Goal: Task Accomplishment & Management: Manage account settings

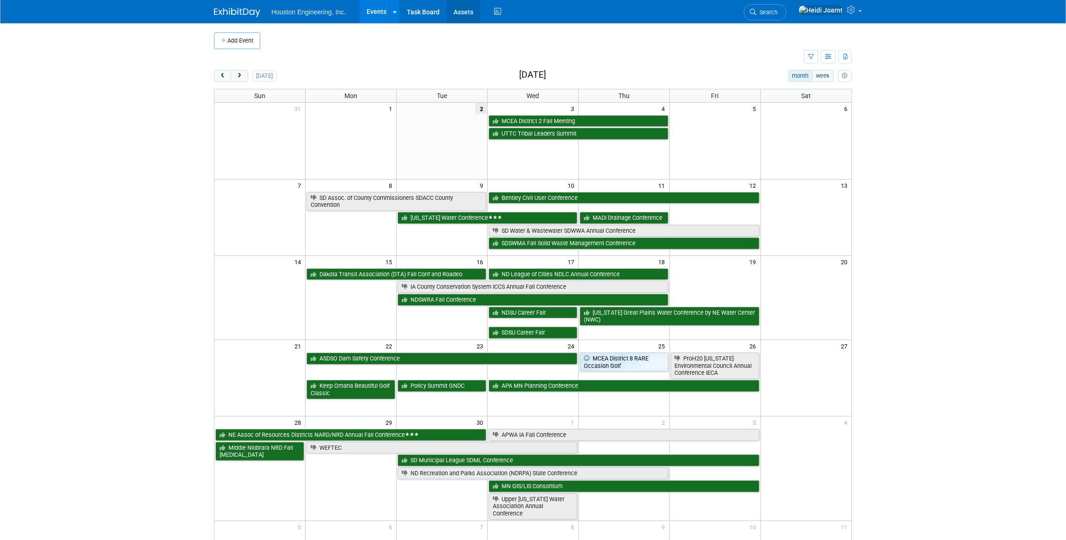
click at [462, 16] on link "Assets" at bounding box center [464, 11] width 34 height 23
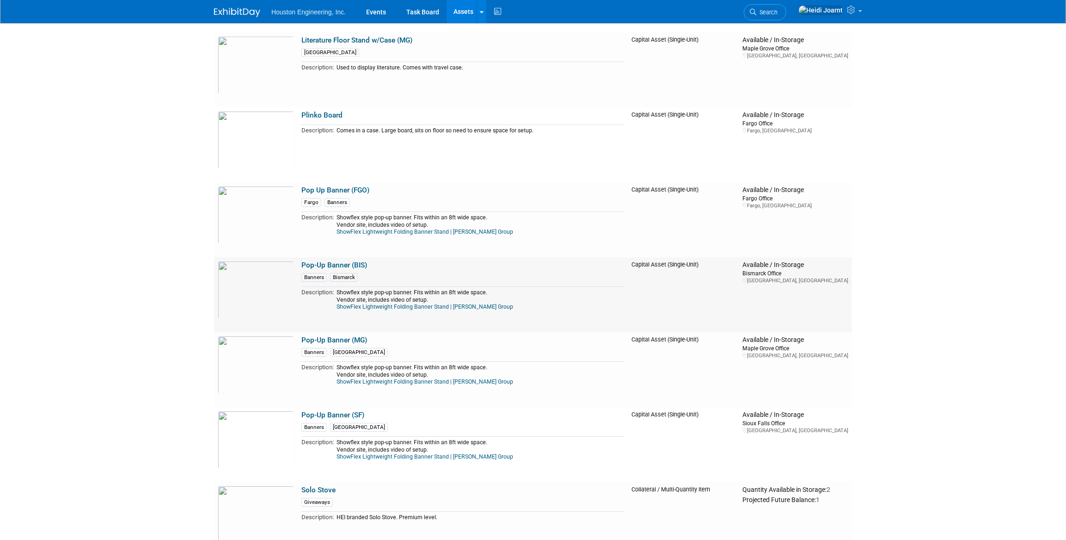
scroll to position [2605, 0]
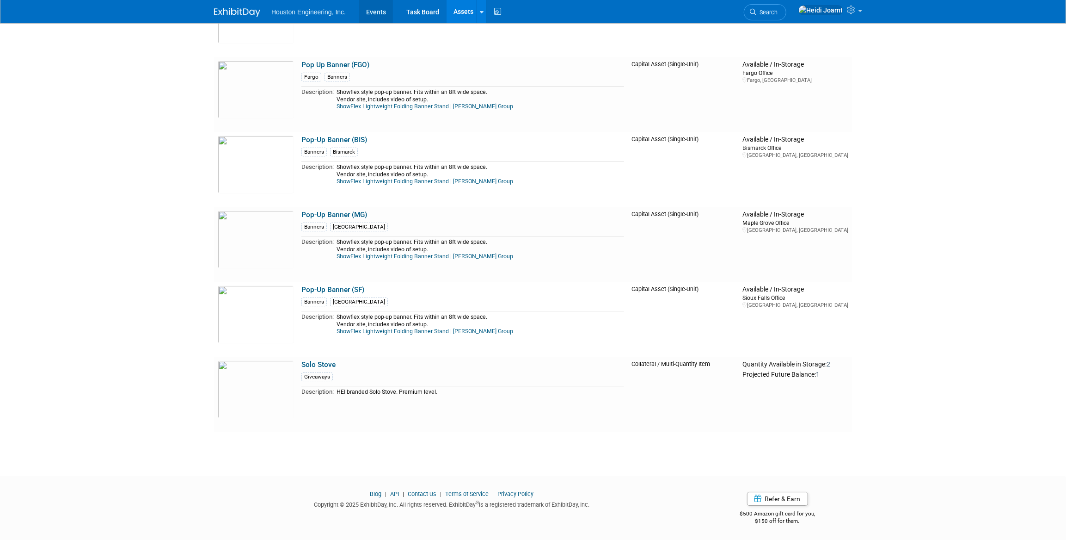
click at [379, 11] on link "Events" at bounding box center [376, 11] width 34 height 23
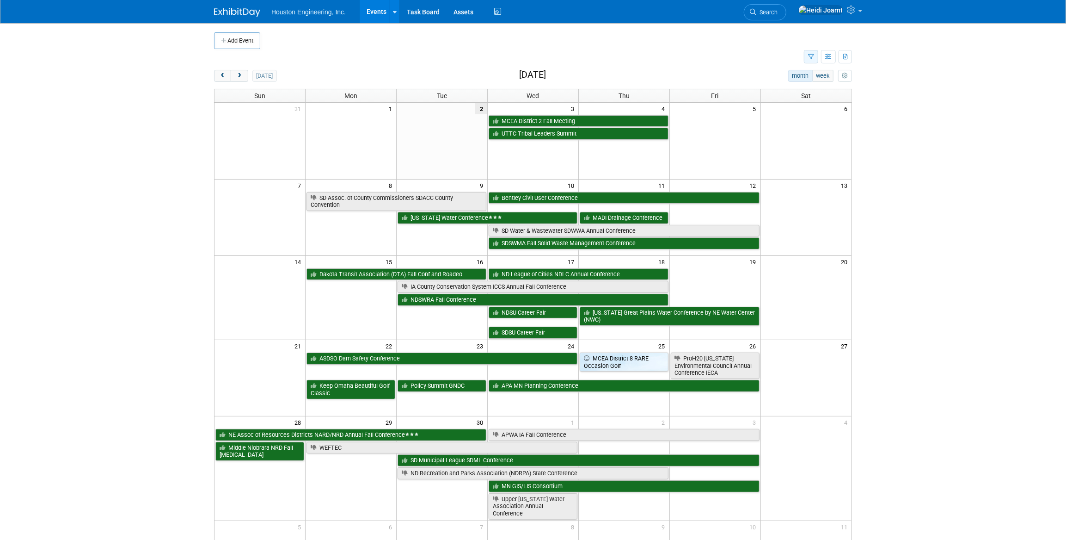
click at [812, 58] on icon "button" at bounding box center [811, 57] width 6 height 6
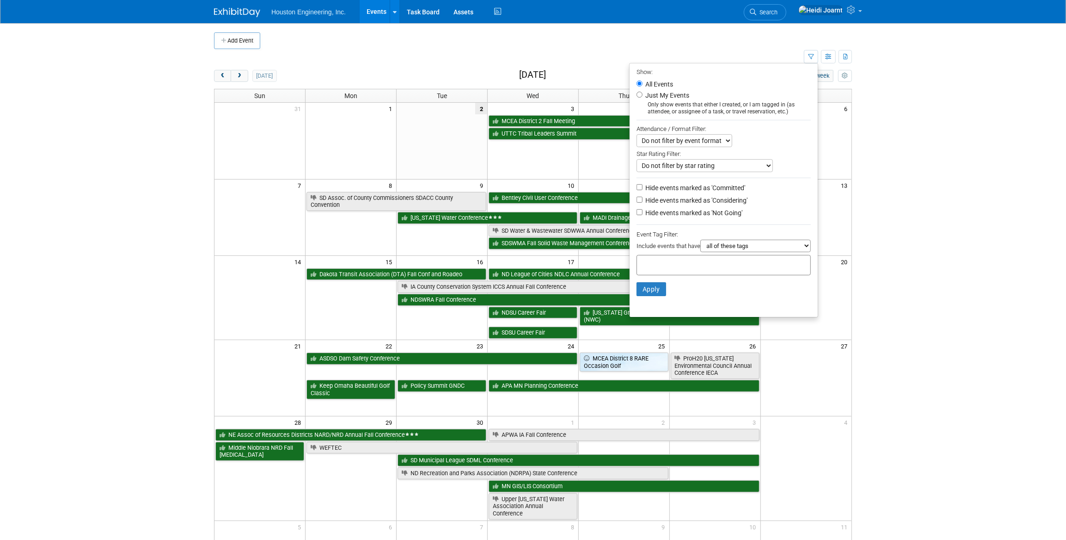
click at [669, 217] on label "Hide events marked as 'Not Going'" at bounding box center [693, 212] width 99 height 9
click at [643, 215] on input "Hide events marked as 'Not Going'" at bounding box center [640, 212] width 6 height 6
checkbox input "true"
click at [653, 292] on button "Apply" at bounding box center [652, 289] width 30 height 14
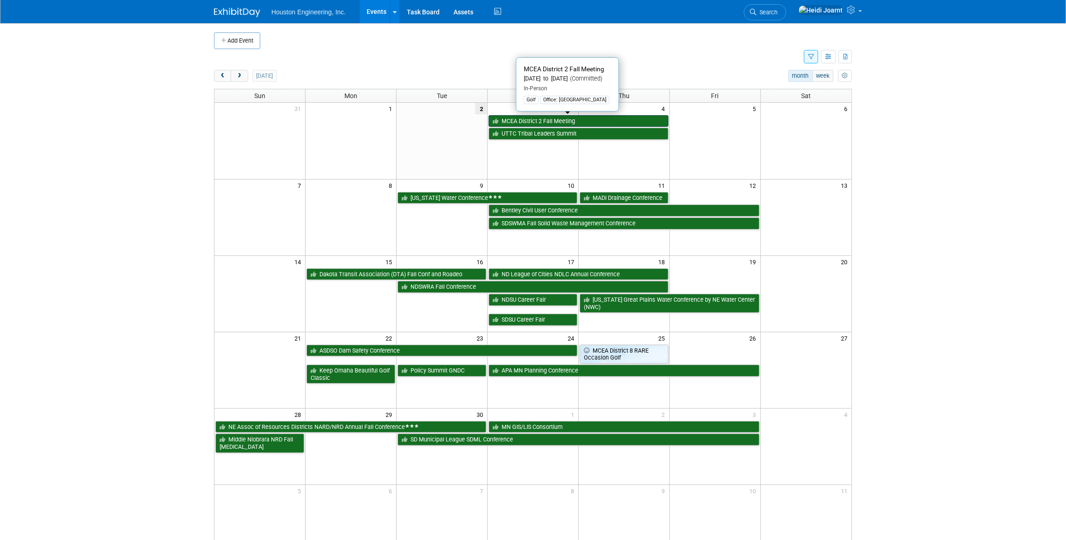
click at [553, 120] on link "MCEA District 2 Fall Meeting" at bounding box center [579, 121] width 180 height 12
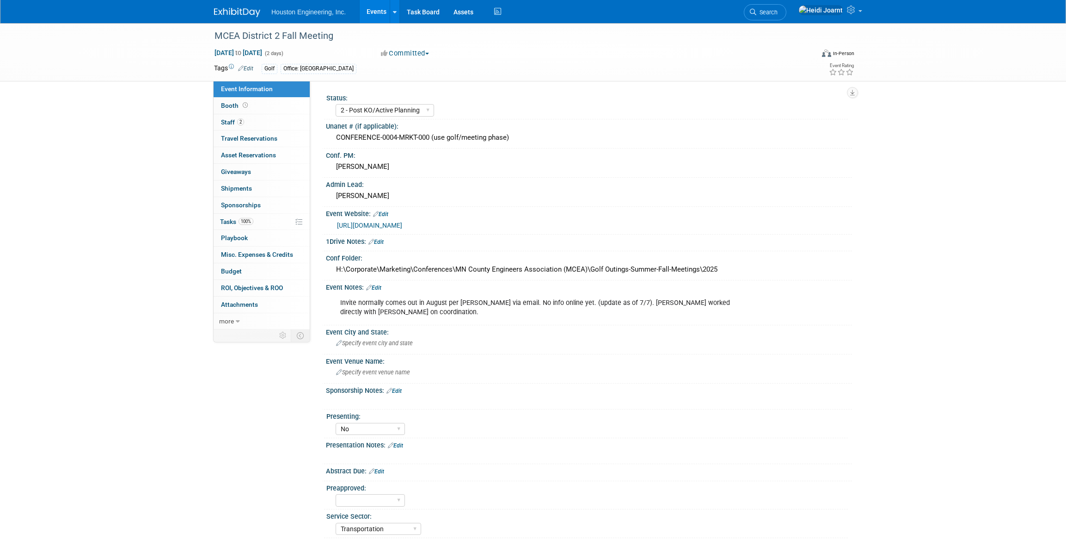
select select "2 - Post KO/Active Planning"
select select "No"
select select "Transportation"
click at [356, 111] on select "1 - GNG/KO Needed 2 - Post KO/Active Planning 3 - Reg/Prep Done" at bounding box center [385, 110] width 99 height 12
select select "3 - Reg/Prep Done"
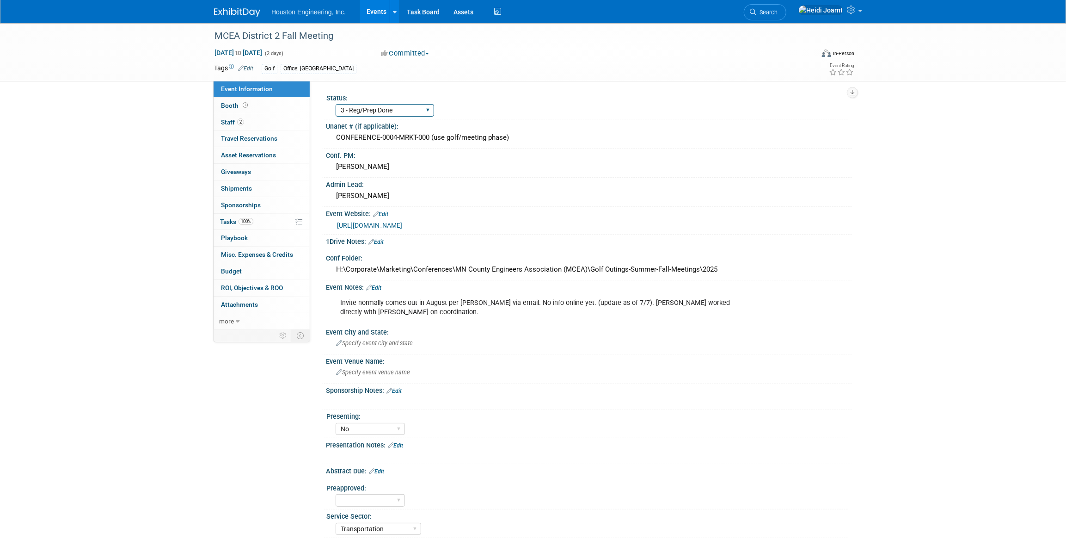
click at [336, 104] on select "1 - GNG/KO Needed 2 - Post KO/Active Planning 3 - Reg/Prep Done" at bounding box center [385, 110] width 99 height 12
click at [273, 120] on link "2 Staff 2" at bounding box center [262, 122] width 96 height 16
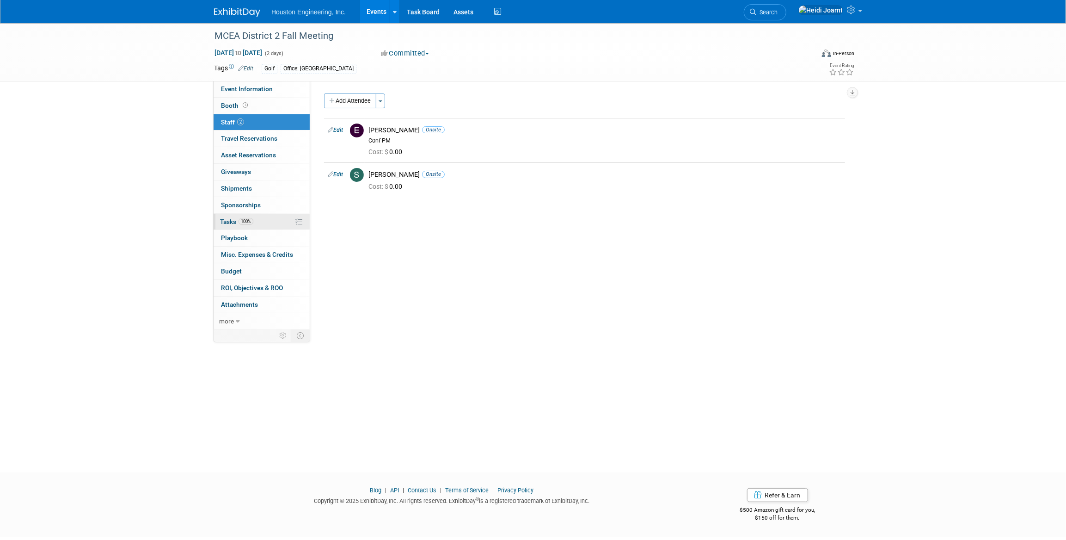
click at [259, 218] on link "100% Tasks 100%" at bounding box center [262, 222] width 96 height 16
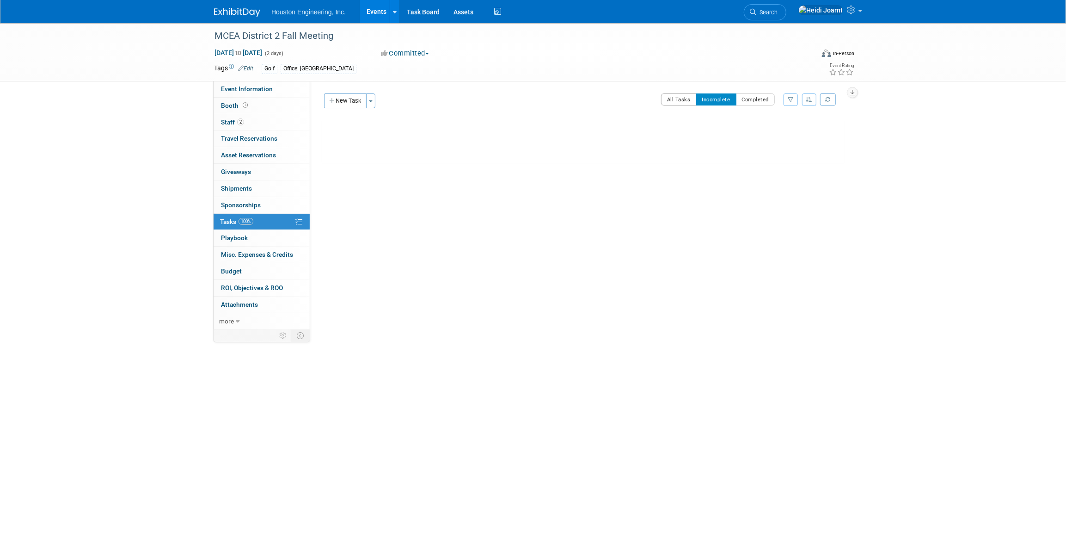
click at [676, 105] on button "All Tasks" at bounding box center [679, 99] width 36 height 12
click at [270, 92] on span "Event Information" at bounding box center [247, 88] width 52 height 7
select select "3 - Reg/Prep Done"
select select "No"
select select "Transportation"
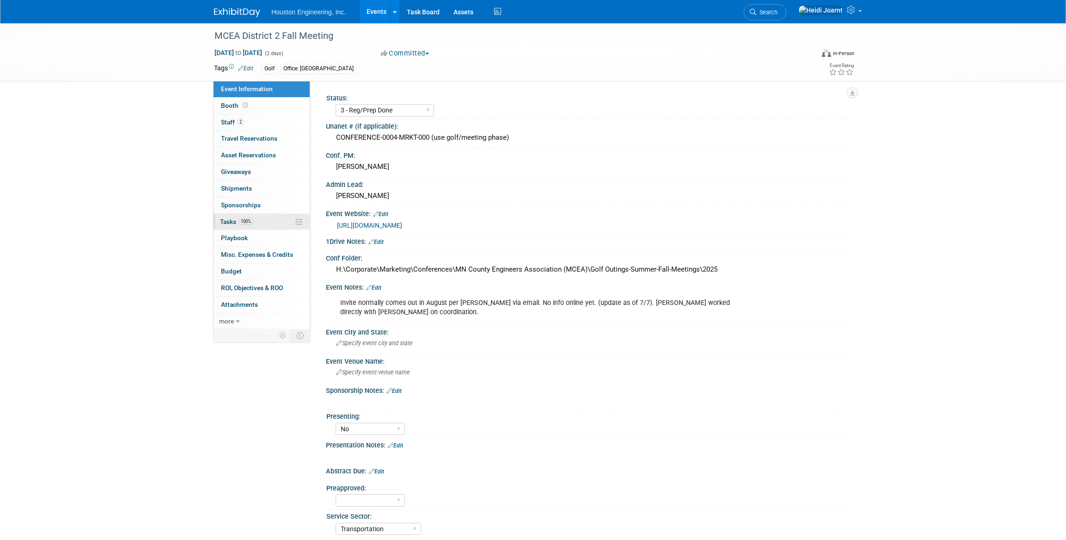
click at [255, 223] on link "100% Tasks 100%" at bounding box center [262, 222] width 96 height 16
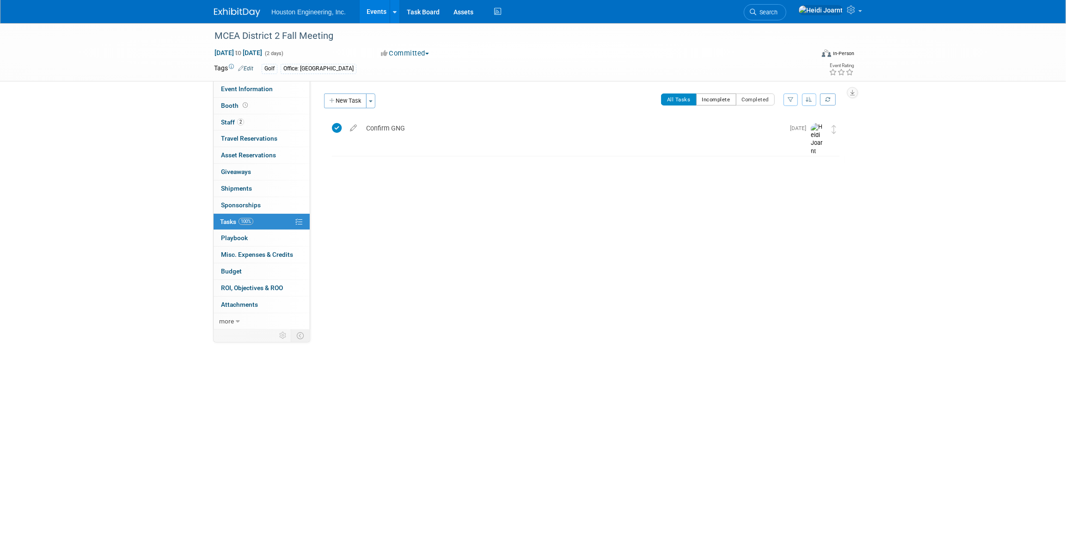
click at [715, 101] on button "Incomplete" at bounding box center [716, 99] width 40 height 12
click at [684, 101] on button "All Tasks" at bounding box center [679, 99] width 36 height 12
click at [268, 87] on span "Event Information" at bounding box center [247, 88] width 52 height 7
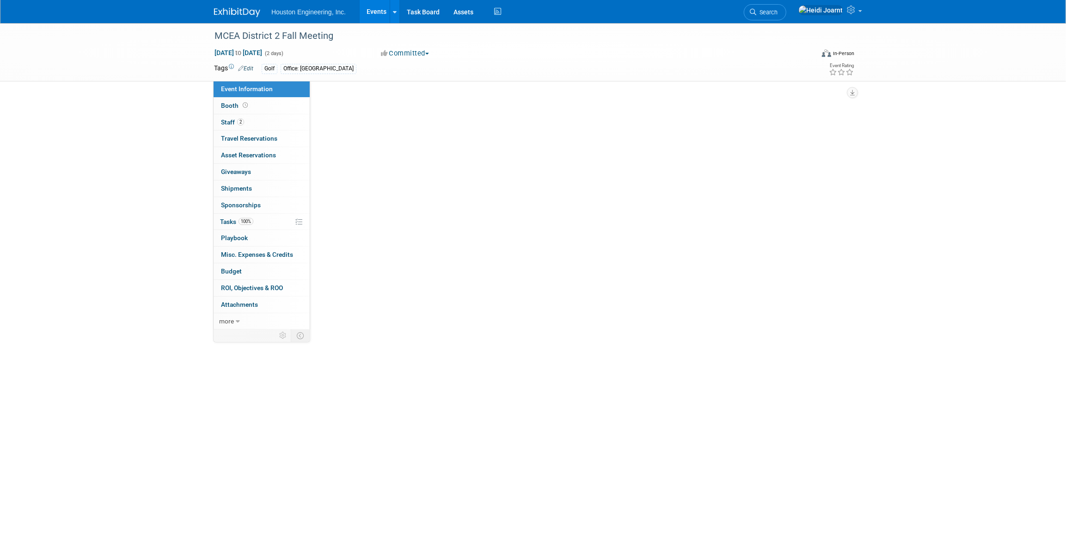
select select "3 - Reg/Prep Done"
select select "No"
select select "Transportation"
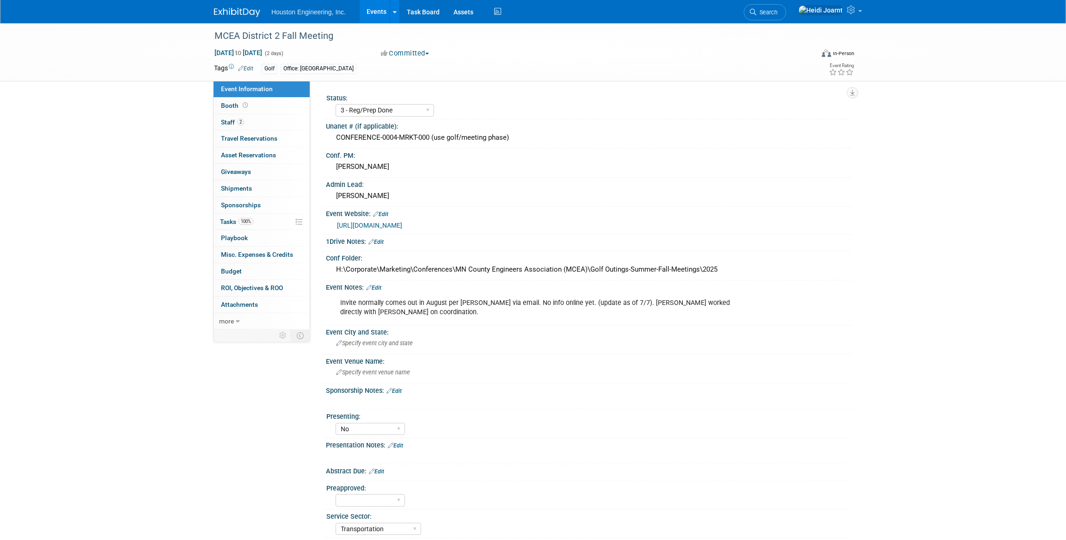
click at [402, 226] on link "https://minnesotacountyengineers.org/calendar/" at bounding box center [369, 225] width 65 height 7
click at [462, 137] on div "CONFERENCE-0004-MRKT-000 (use golf/meeting phase)" at bounding box center [589, 137] width 512 height 14
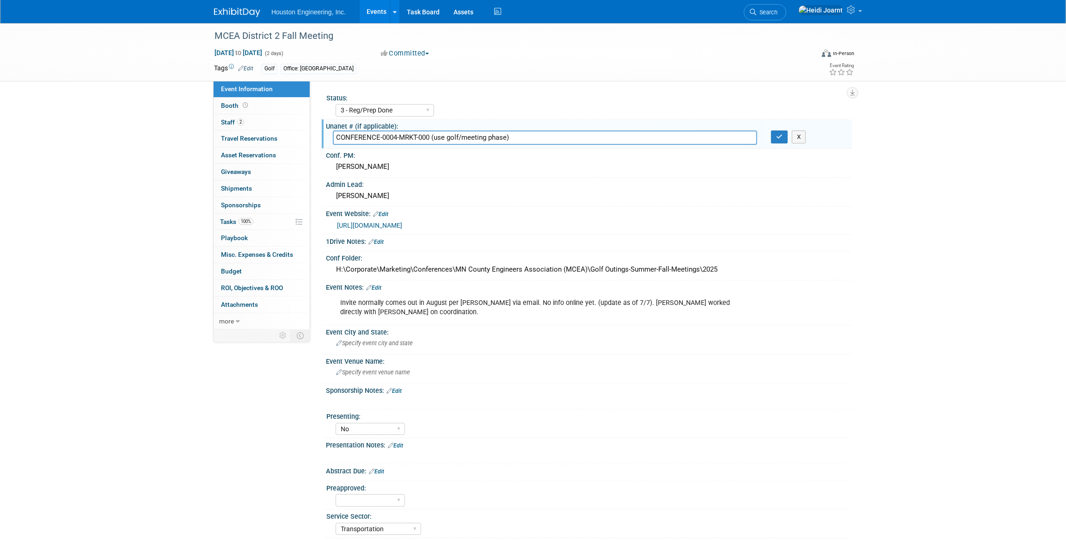
drag, startPoint x: 523, startPoint y: 138, endPoint x: 332, endPoint y: 142, distance: 191.0
click at [332, 142] on div "CONFERENCE-0004-MRKT-000 (use golf/meeting phase)" at bounding box center [545, 137] width 438 height 14
click at [775, 137] on button "button" at bounding box center [779, 136] width 17 height 13
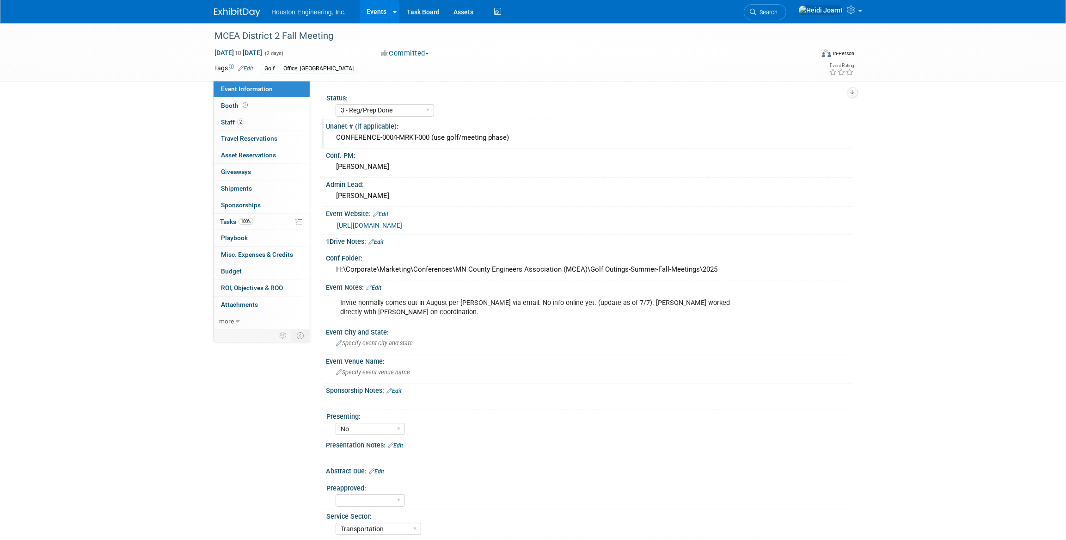
click at [402, 226] on link "https://minnesotacountyengineers.org/calendar/" at bounding box center [369, 225] width 65 height 7
click at [258, 115] on link "2 Staff 2" at bounding box center [262, 122] width 96 height 16
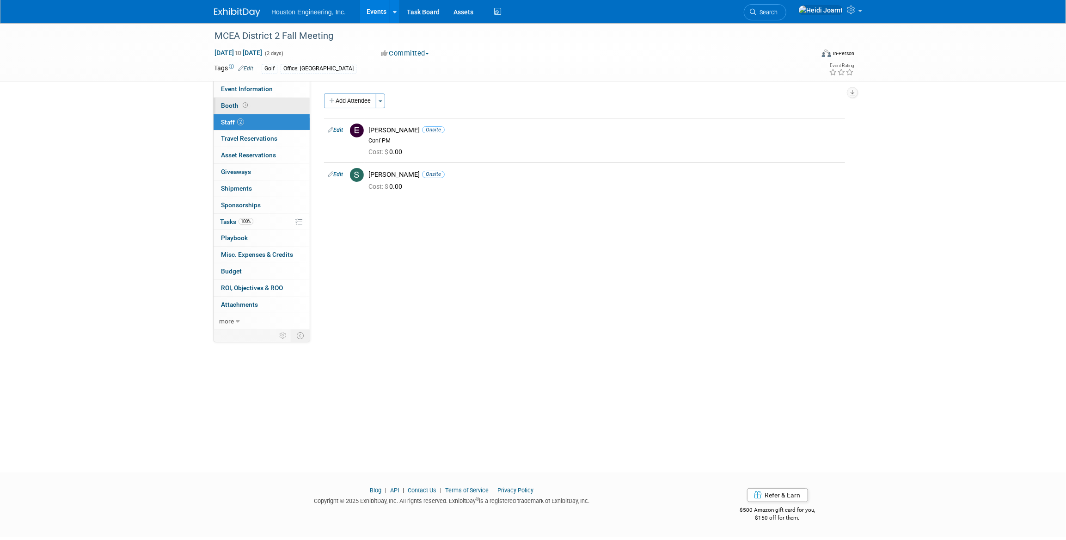
click at [259, 103] on link "Booth" at bounding box center [262, 106] width 96 height 16
select select "No"
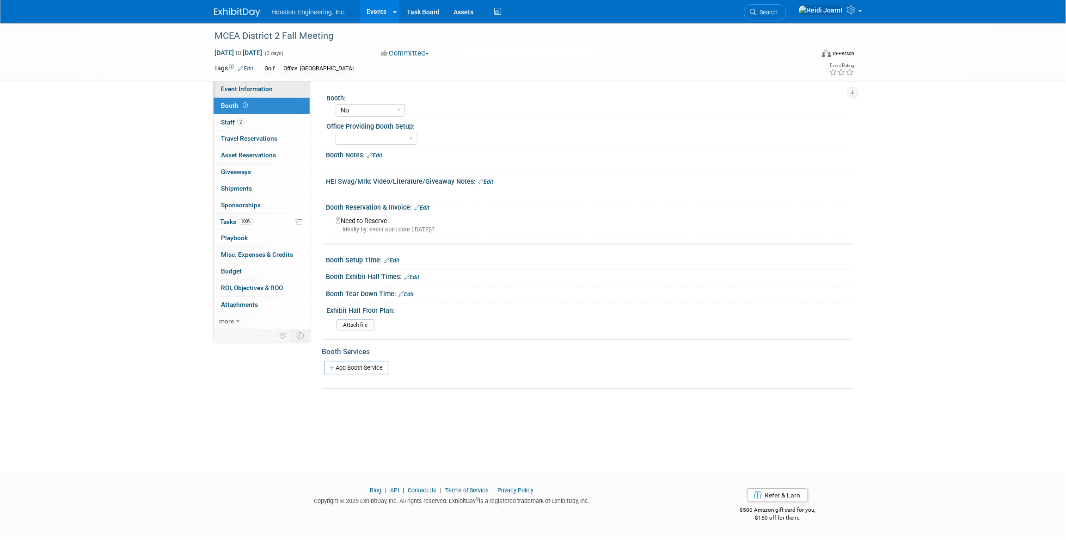
click at [258, 89] on span "Event Information" at bounding box center [247, 88] width 52 height 7
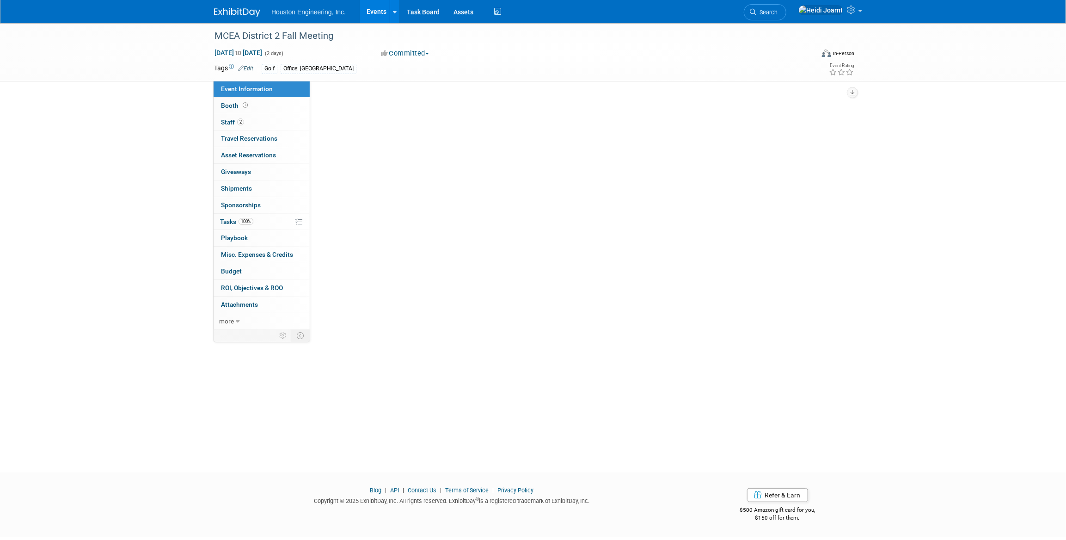
select select "3 - Reg/Prep Done"
select select "No"
select select "Transportation"
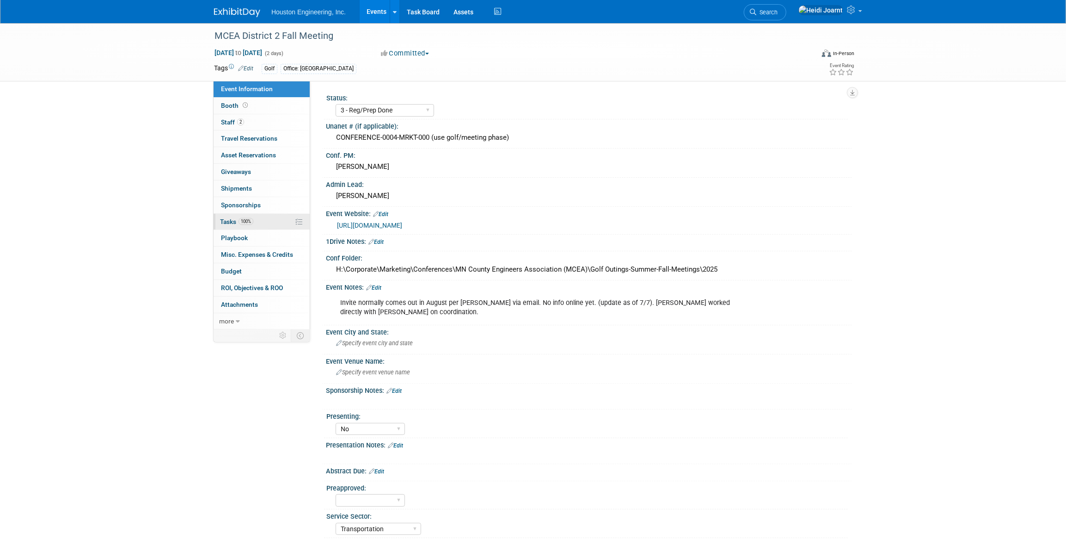
click at [255, 223] on link "100% Tasks 100%" at bounding box center [262, 222] width 96 height 16
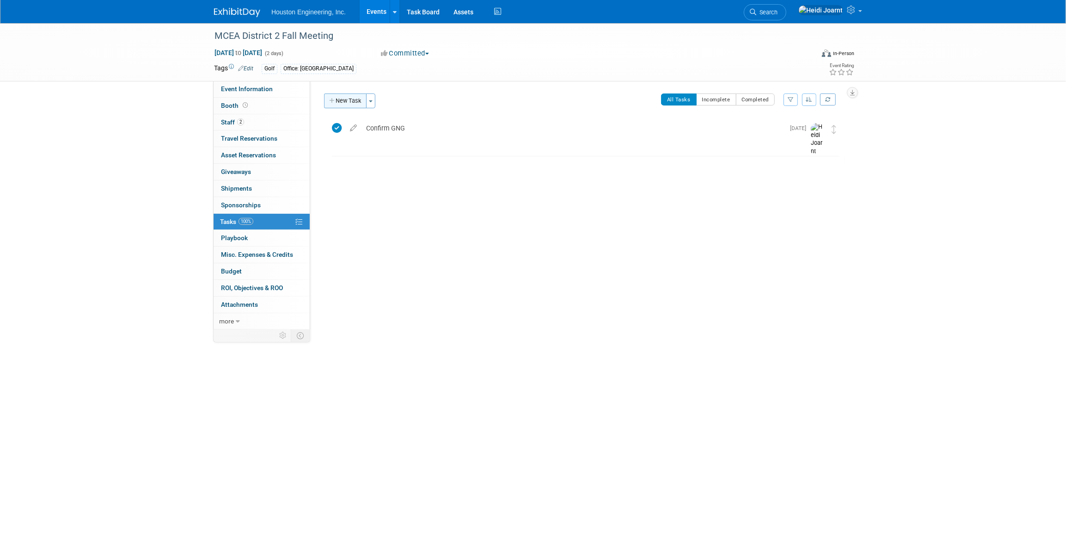
click at [352, 105] on button "New Task" at bounding box center [345, 100] width 43 height 15
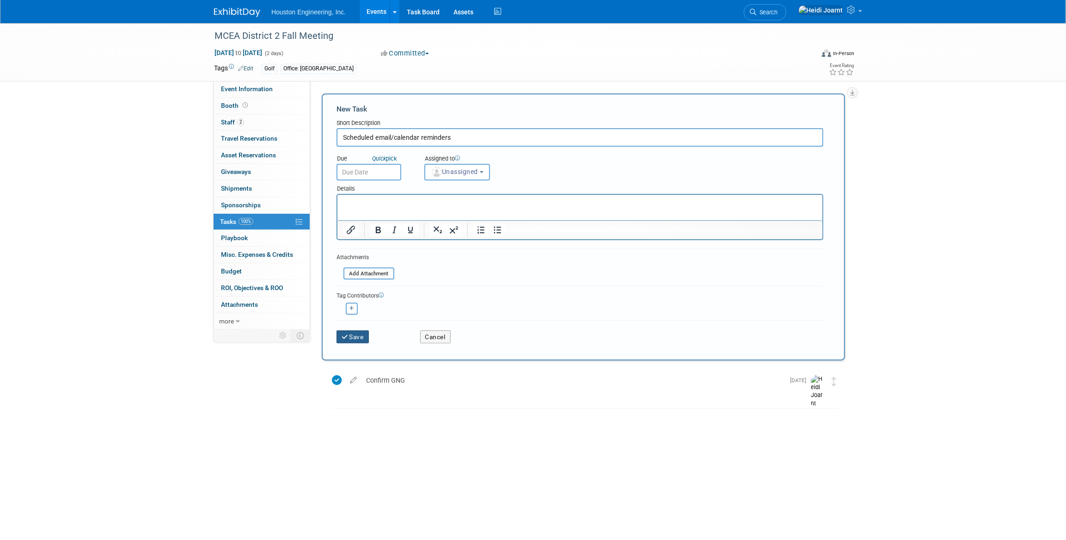
type input "Scheduled email/calendar reminders"
click at [357, 334] on button "Save" at bounding box center [353, 336] width 32 height 13
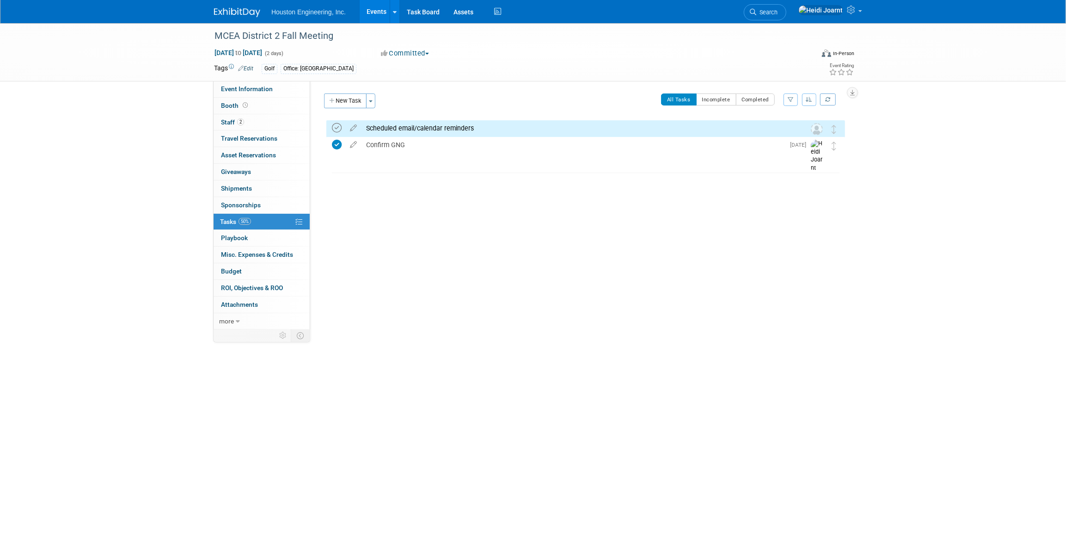
click at [333, 125] on icon at bounding box center [337, 128] width 10 height 10
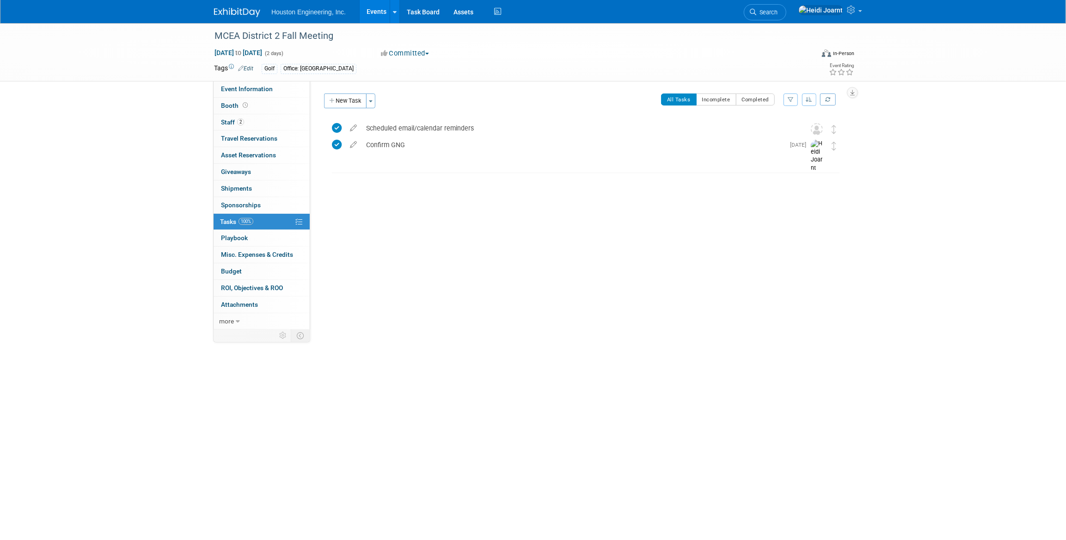
click at [381, 13] on link "Events" at bounding box center [377, 11] width 34 height 23
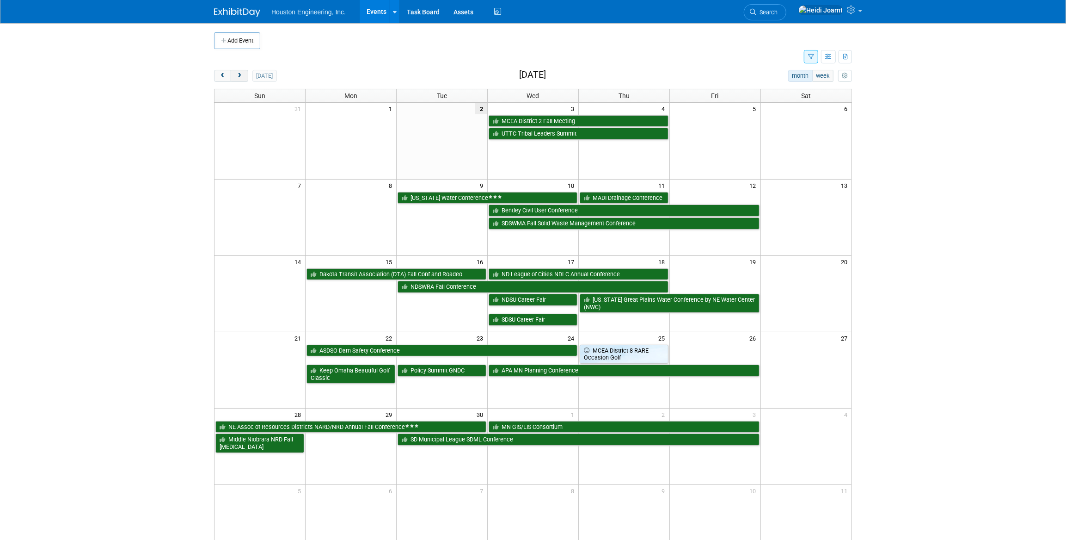
click at [236, 78] on span "next" at bounding box center [239, 76] width 7 height 6
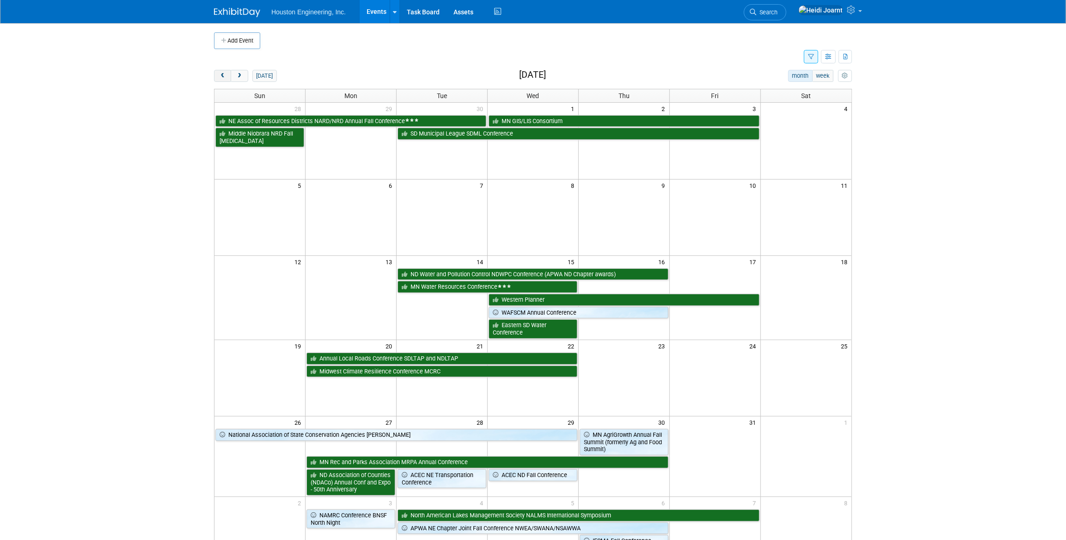
click at [219, 73] on span "prev" at bounding box center [222, 76] width 7 height 6
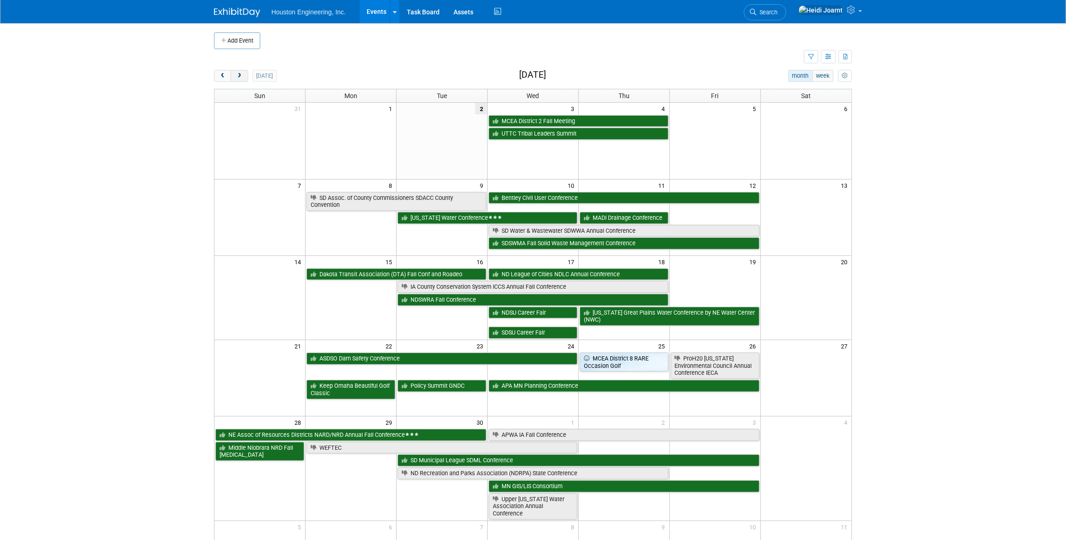
click at [240, 75] on span "next" at bounding box center [239, 76] width 7 height 6
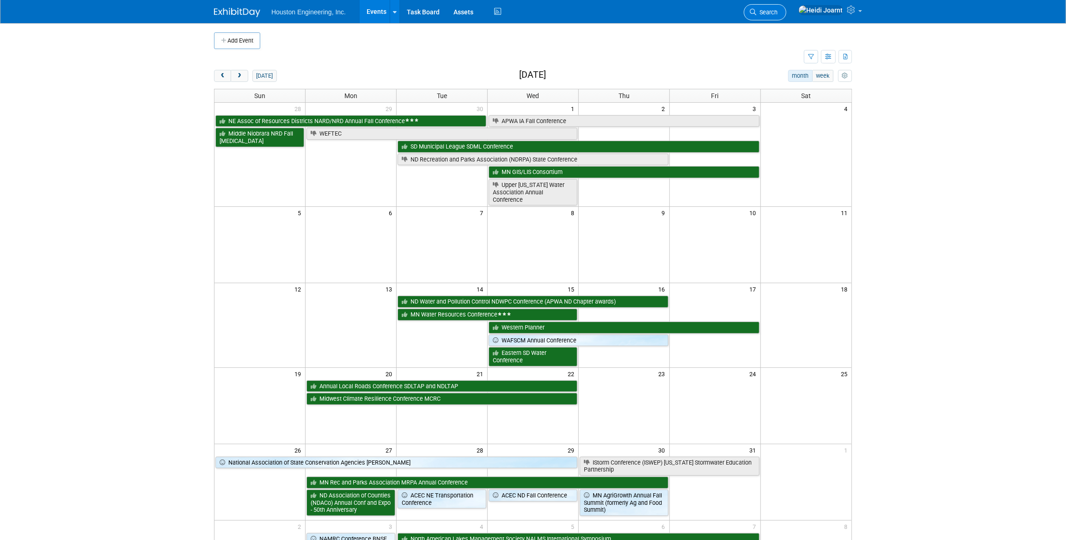
click at [778, 12] on span "Search" at bounding box center [767, 12] width 21 height 7
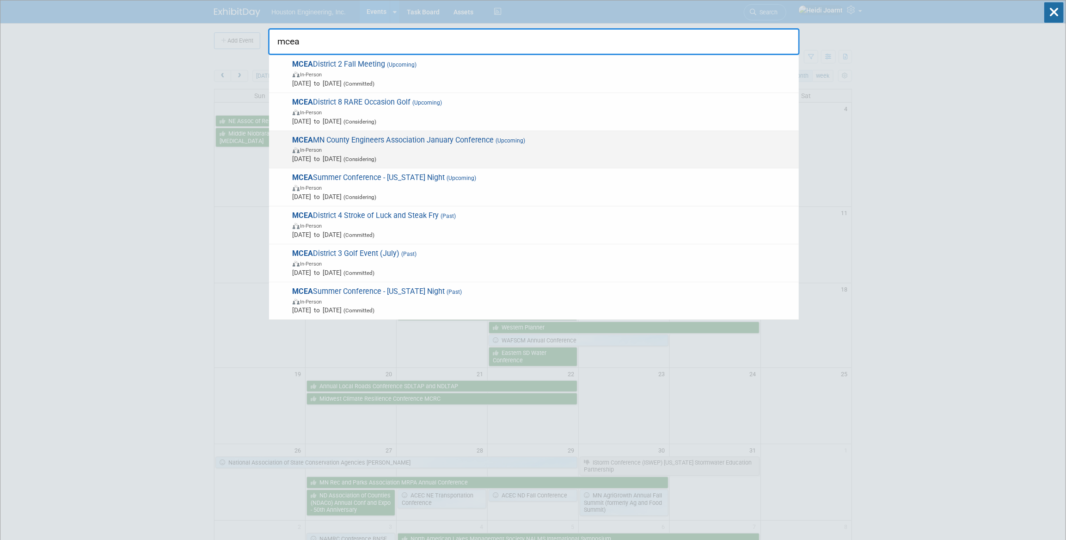
type input "mcea"
click at [410, 148] on span "In-Person" at bounding box center [544, 149] width 502 height 9
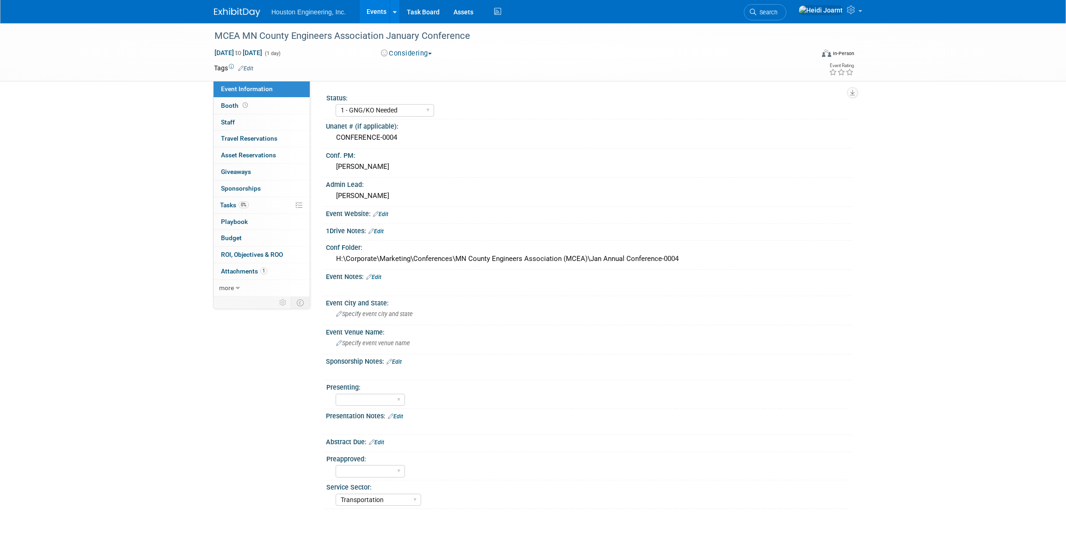
select select "1 - GNG/KO Needed"
select select "Transportation"
click at [389, 37] on div "MCEA MN County Engineers Association January Conference" at bounding box center [505, 36] width 589 height 17
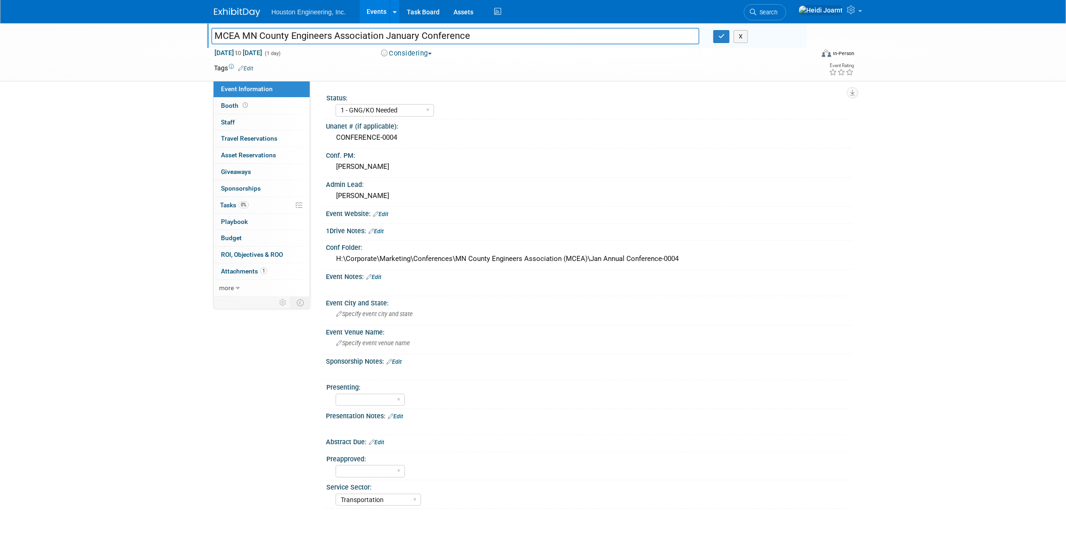
click at [386, 36] on input "MCEA MN County Engineers Association January Conference" at bounding box center [455, 36] width 488 height 16
type input "MCEA MN County Engineers Association Annual Conference (Jan)"
click at [721, 41] on button "button" at bounding box center [722, 36] width 17 height 13
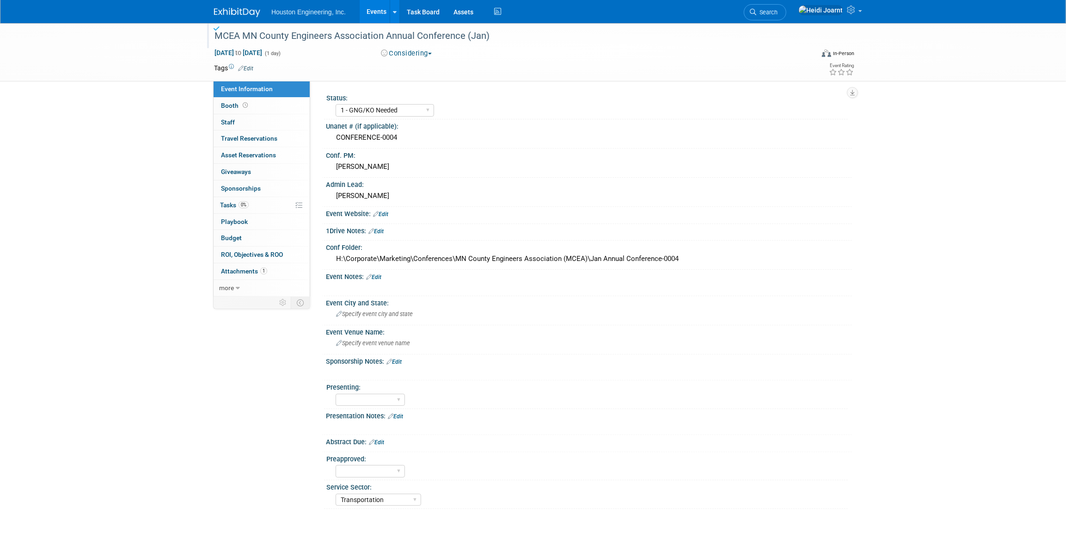
click at [419, 58] on button "Considering" at bounding box center [407, 54] width 58 height 10
click at [457, 59] on div "Jan 22, 2026 to Jan 22, 2026 (1 day) Jan 22, 2026 to Jan 22, 2026 Considering C…" at bounding box center [534, 55] width 654 height 14
click at [385, 212] on link "Edit" at bounding box center [380, 214] width 15 height 6
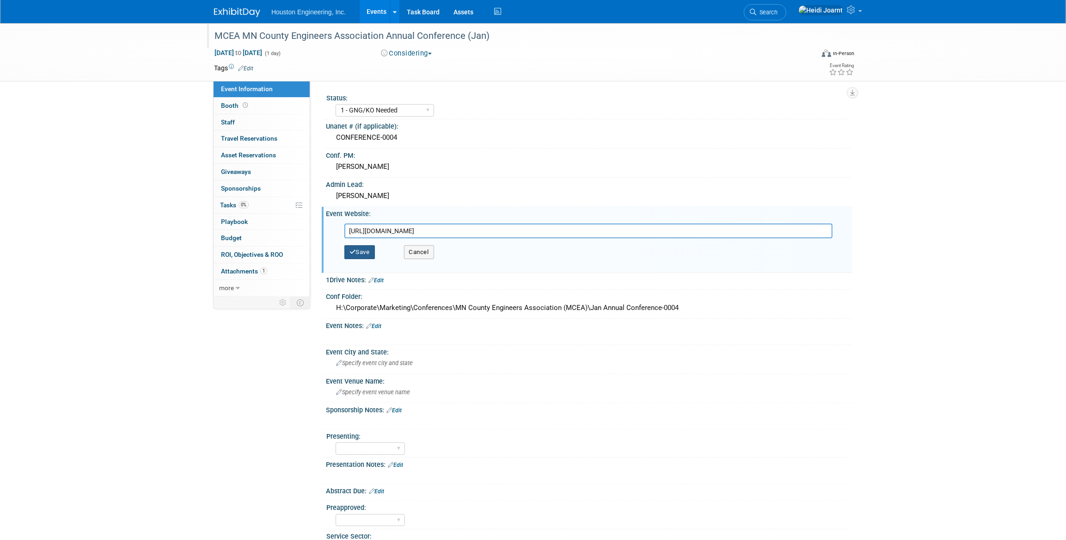
type input "https://minnesotacountyengineers.org/"
click at [366, 252] on button "Save" at bounding box center [360, 252] width 31 height 14
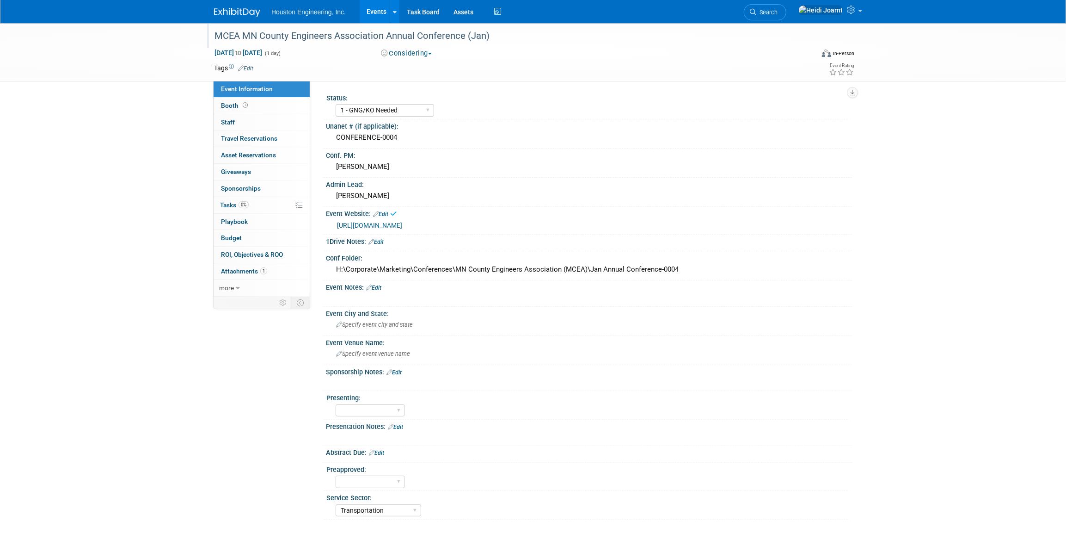
click at [381, 287] on link "Edit" at bounding box center [373, 287] width 15 height 6
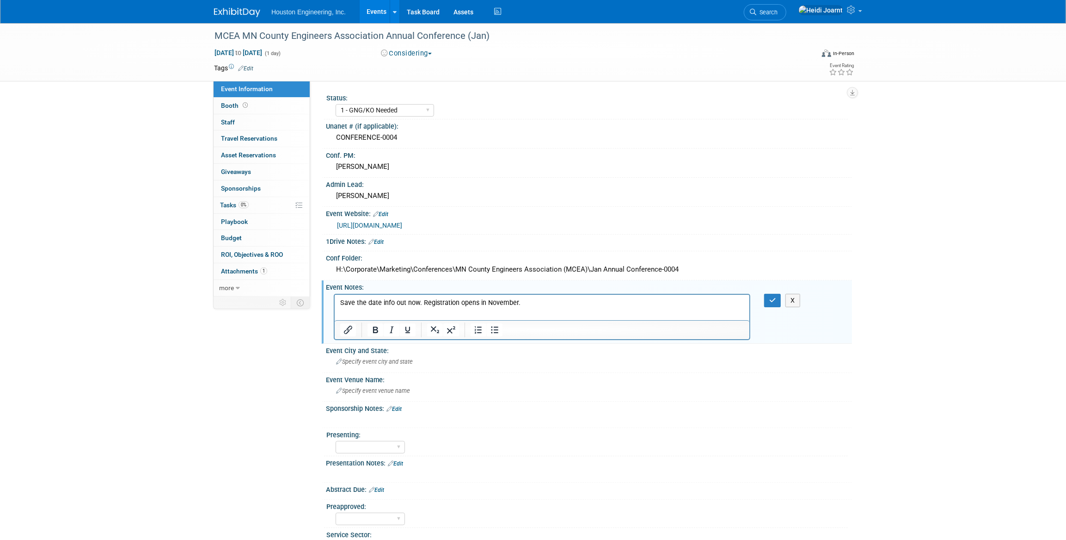
click at [426, 302] on p "Save the date info out now. Registration opens in November." at bounding box center [542, 302] width 404 height 9
click at [774, 301] on icon "button" at bounding box center [773, 300] width 7 height 6
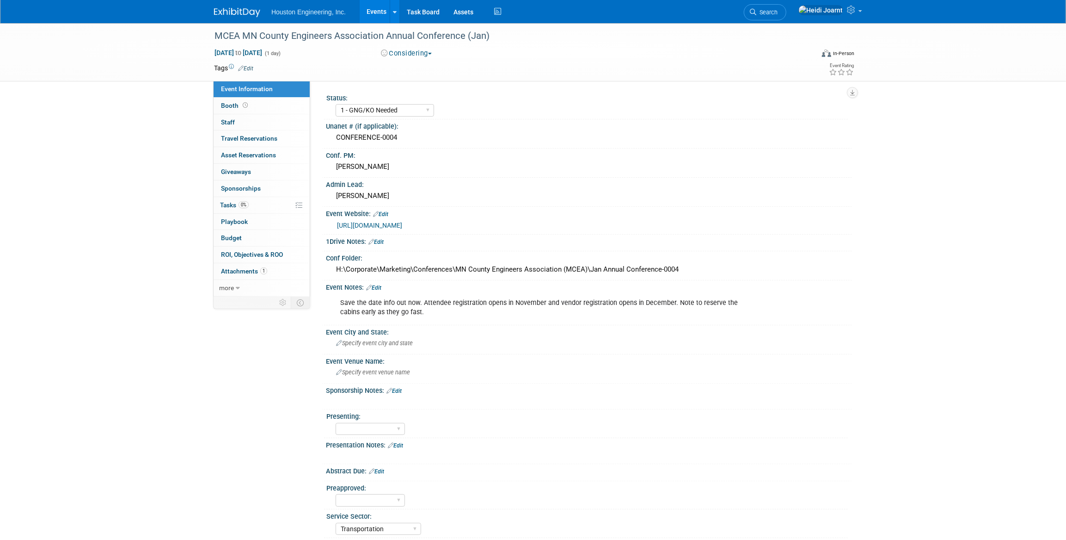
click at [479, 37] on div "MCEA MN County Engineers Association Annual Conference (Jan)" at bounding box center [505, 36] width 589 height 17
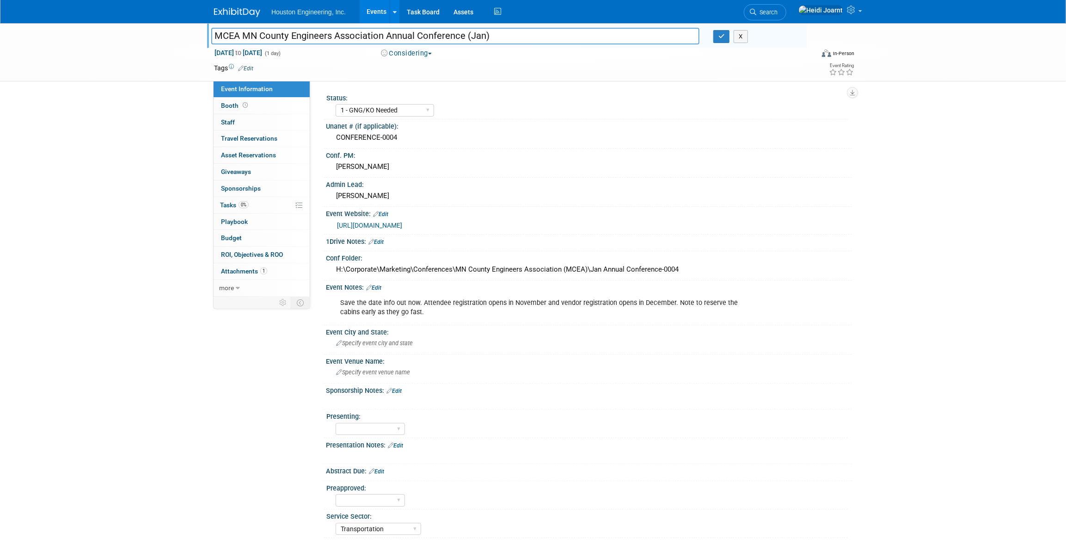
click at [481, 36] on input "MCEA MN County Engineers Association Annual Conference (Jan)" at bounding box center [455, 36] width 488 height 16
type input "MCEA MN County Engineers Association Annual Conference ([PERSON_NAME])"
click at [724, 37] on icon "button" at bounding box center [722, 36] width 6 height 6
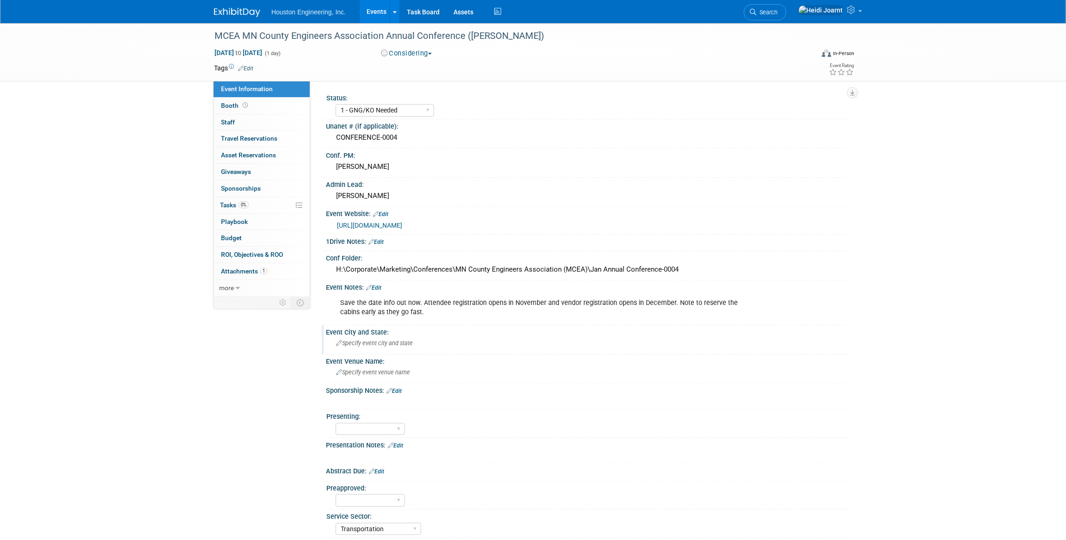
click at [384, 343] on span "Specify event city and state" at bounding box center [374, 342] width 77 height 7
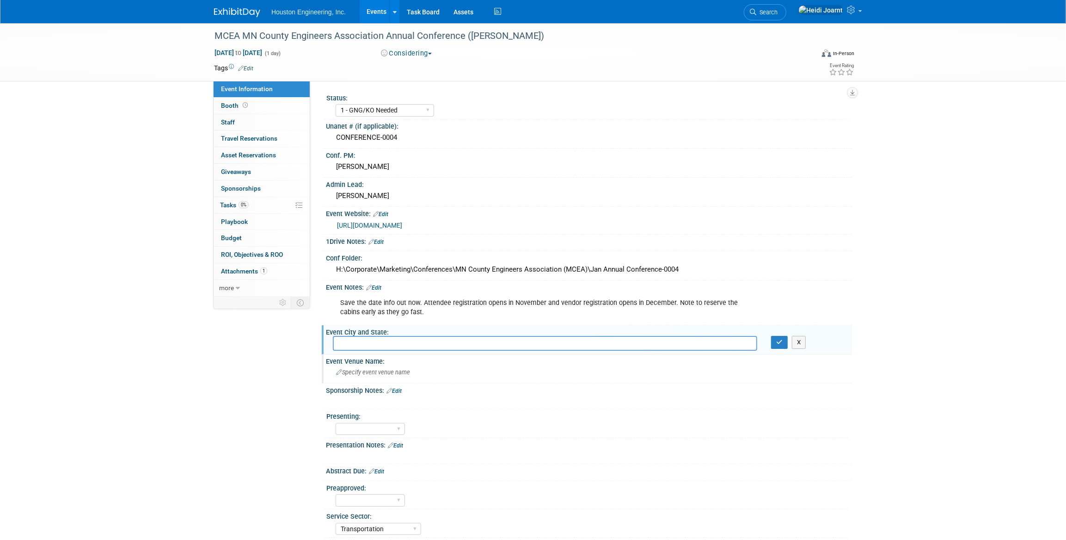
click at [385, 366] on div "Specify event venue name" at bounding box center [589, 372] width 512 height 14
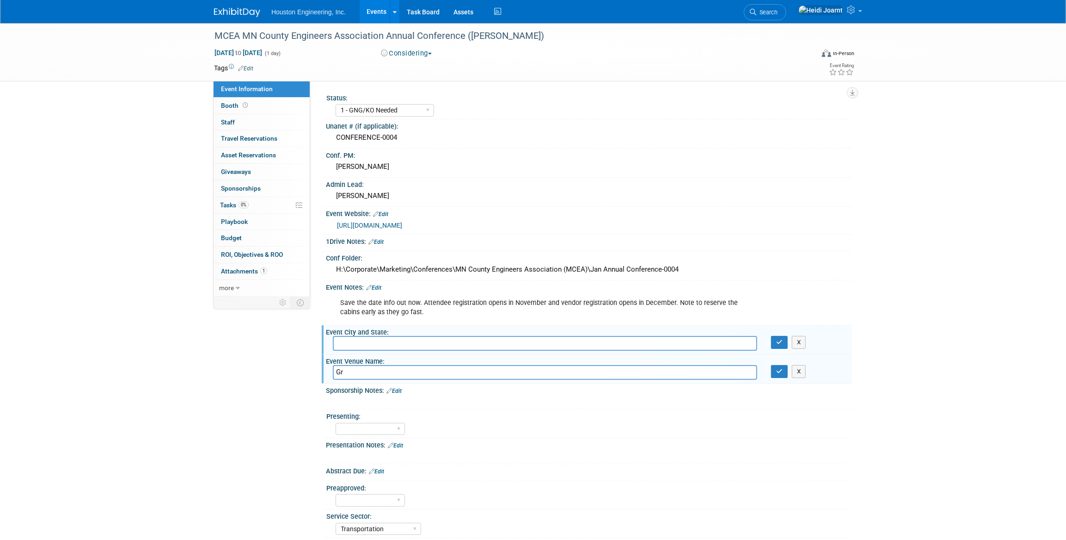
type input "G"
type input "Cragun's"
click at [779, 370] on icon "button" at bounding box center [779, 371] width 6 height 6
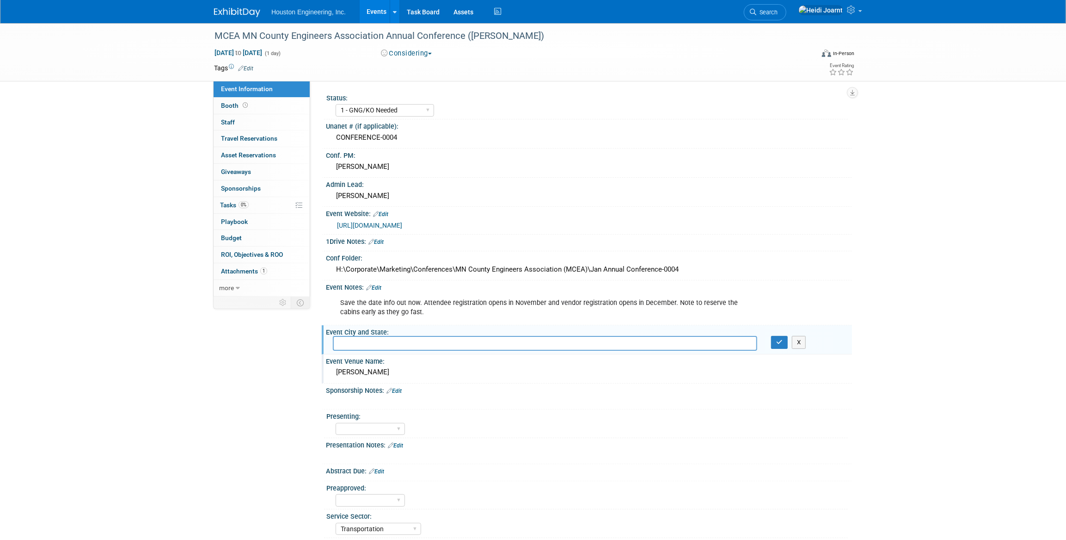
click at [401, 341] on input "text" at bounding box center [545, 343] width 425 height 14
type input "Brainerd, MN"
click at [786, 344] on button "button" at bounding box center [779, 342] width 17 height 13
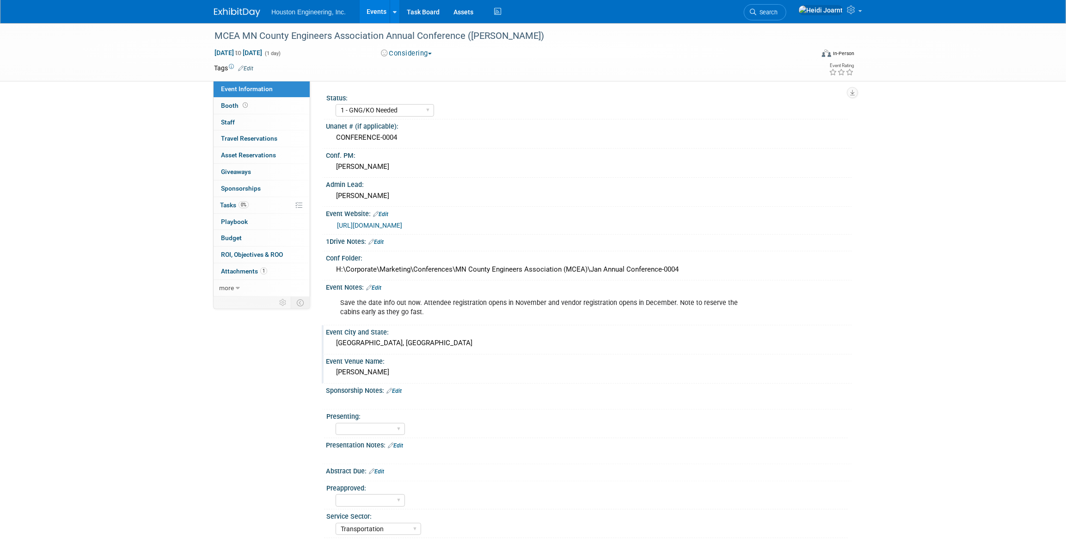
click at [377, 285] on link "Edit" at bounding box center [373, 287] width 15 height 6
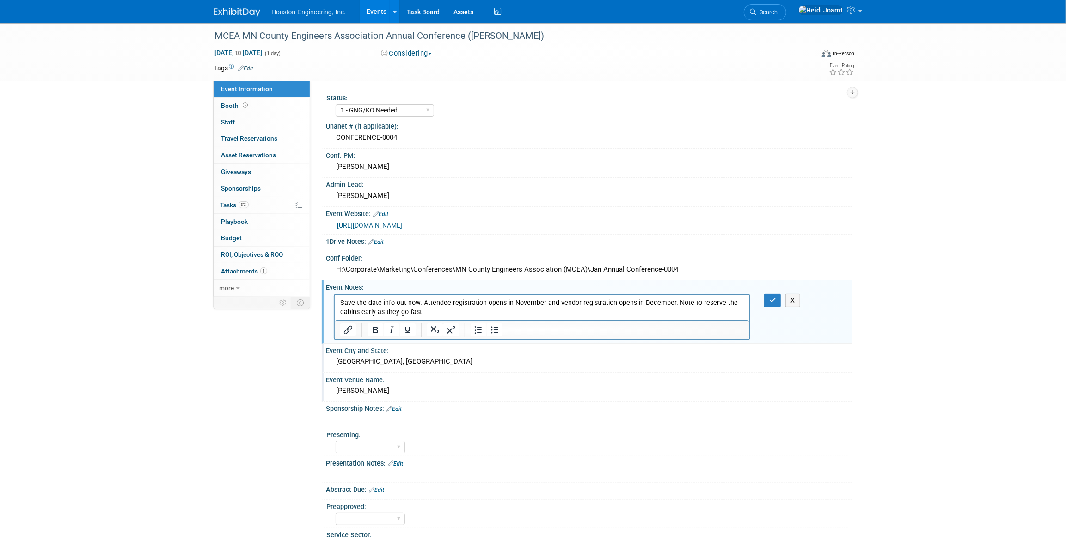
click at [438, 307] on p "Save the date info out now. Attendee registration opens in November and vendor …" at bounding box center [542, 307] width 404 height 18
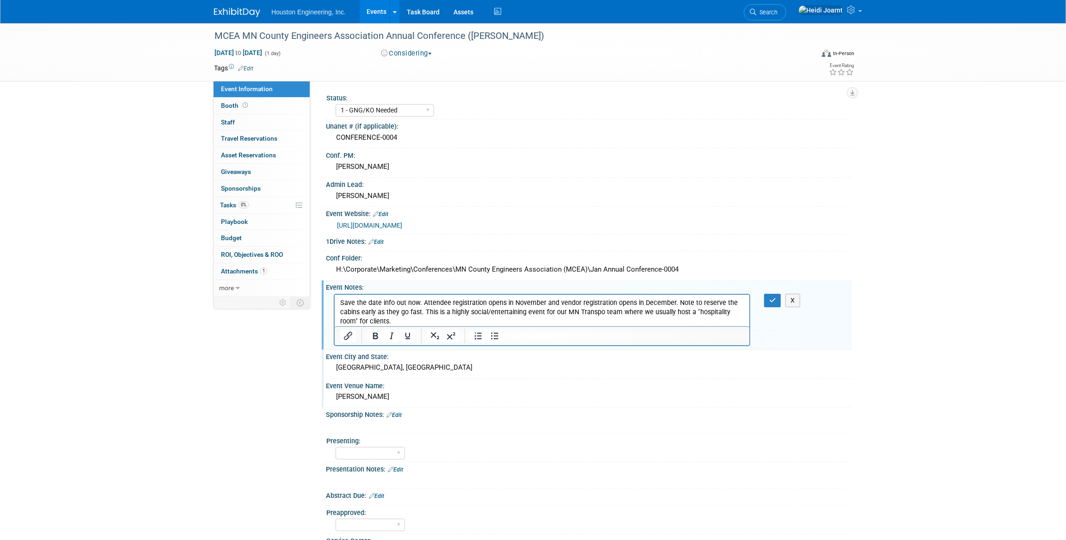
click at [775, 308] on div "Save the date info out now. Attendee registration opens in November and vendor …" at bounding box center [589, 318] width 526 height 55
click at [776, 301] on icon "button" at bounding box center [773, 300] width 7 height 6
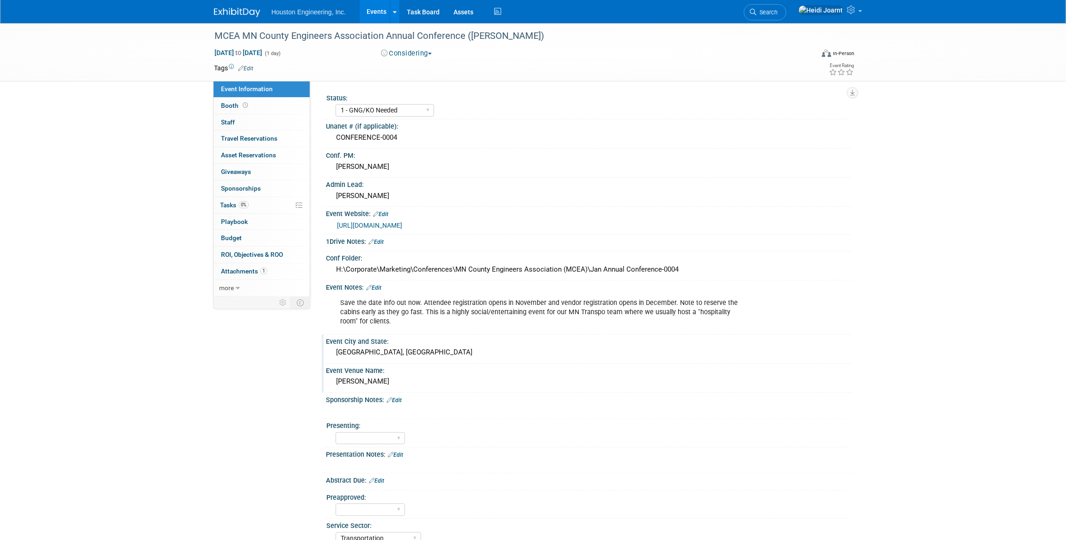
click at [402, 226] on link "https://minnesotacountyengineers.org/" at bounding box center [369, 225] width 65 height 7
click at [263, 52] on span "Jan 22, 2026 to Jan 22, 2026" at bounding box center [238, 53] width 49 height 8
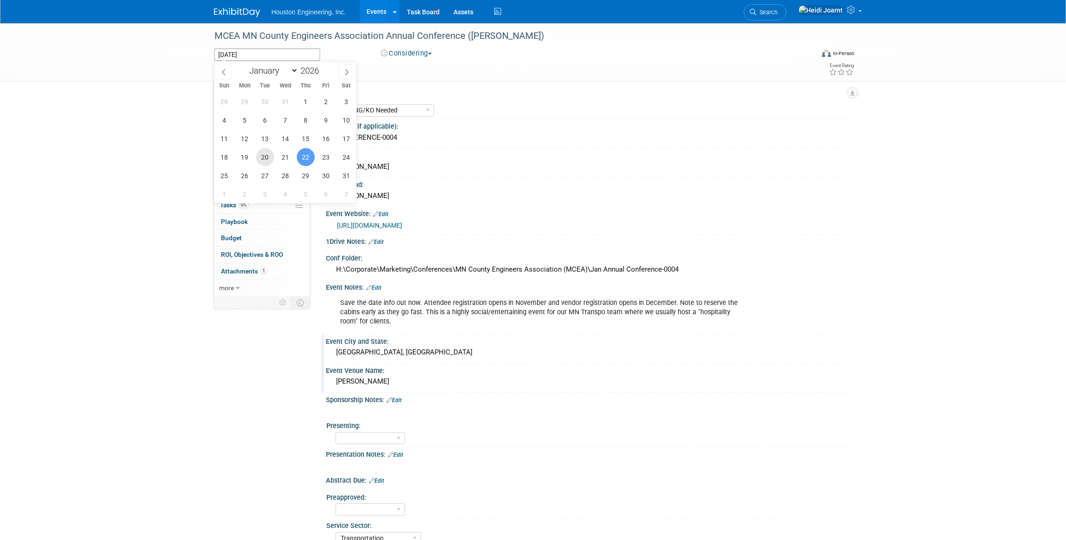
click at [265, 156] on span "20" at bounding box center [265, 157] width 18 height 18
type input "Jan 20, 2026"
click at [324, 157] on span "23" at bounding box center [326, 157] width 18 height 18
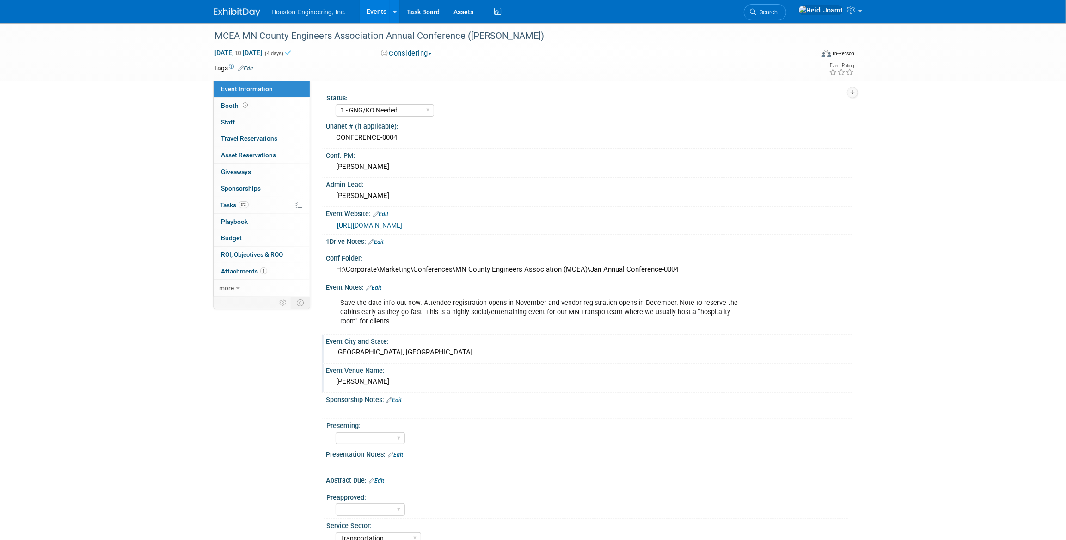
click at [379, 286] on link "Edit" at bounding box center [373, 287] width 15 height 6
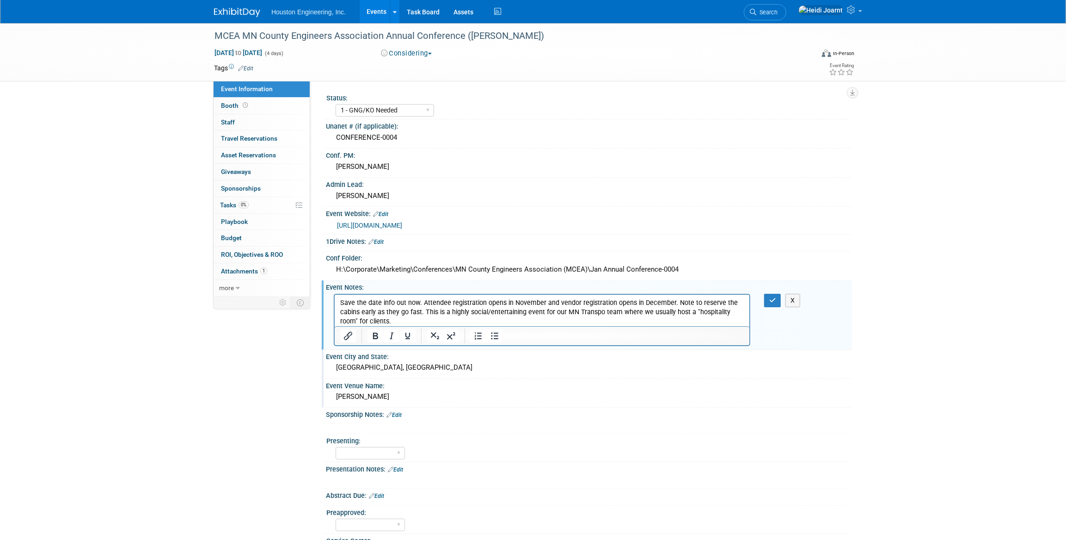
click at [419, 302] on p "Save the date info out now. Attendee registration opens in November and vendor …" at bounding box center [542, 312] width 404 height 28
click at [772, 300] on icon "button" at bounding box center [773, 300] width 7 height 6
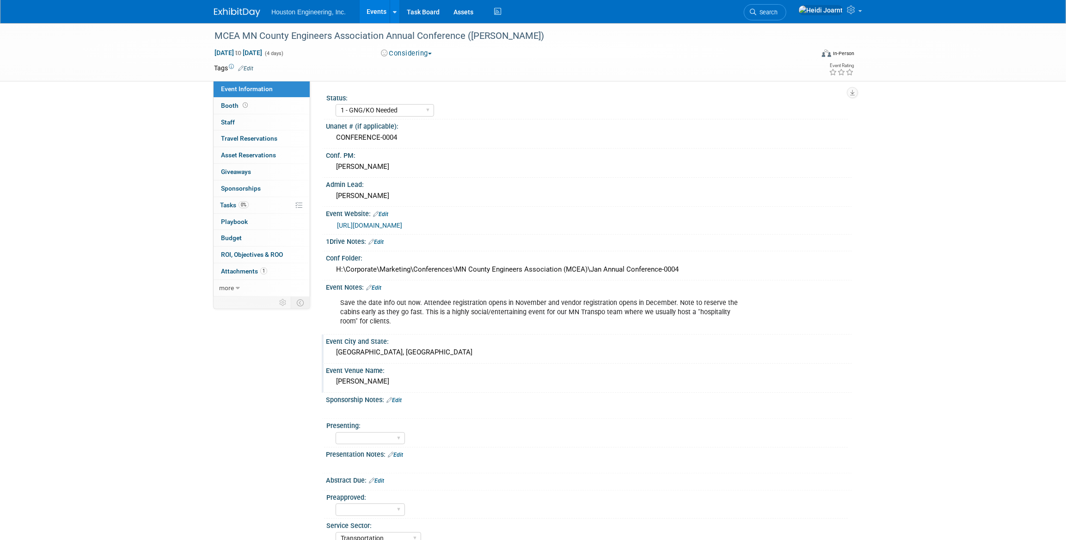
scroll to position [42, 0]
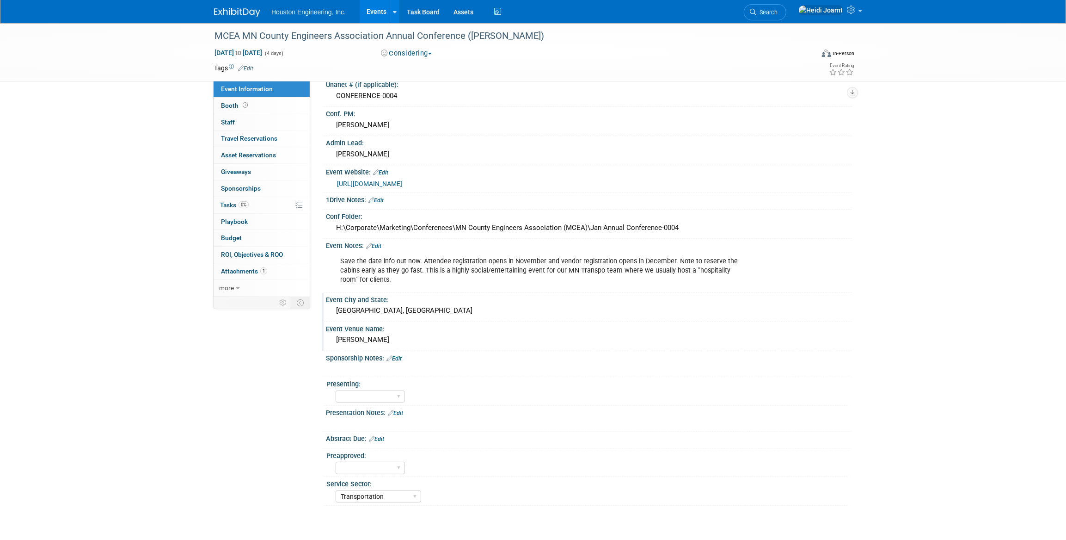
click at [123, 231] on div "MCEA MN County Engineers Association Annual Conference (Cragun's) Jan 20, 2026 …" at bounding box center [533, 253] width 1066 height 542
click at [402, 185] on link "https://minnesotacountyengineers.org/" at bounding box center [369, 183] width 65 height 7
click at [259, 203] on link "0% Tasks 0%" at bounding box center [262, 205] width 96 height 16
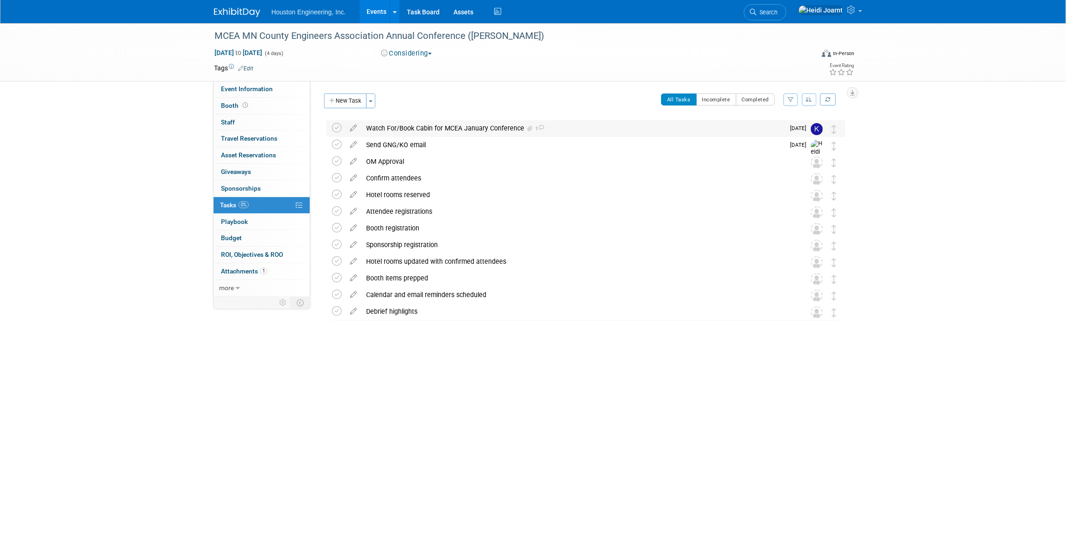
click at [573, 127] on div "Watch For/Book Cabin for MCEA January Conference 1" at bounding box center [573, 128] width 423 height 16
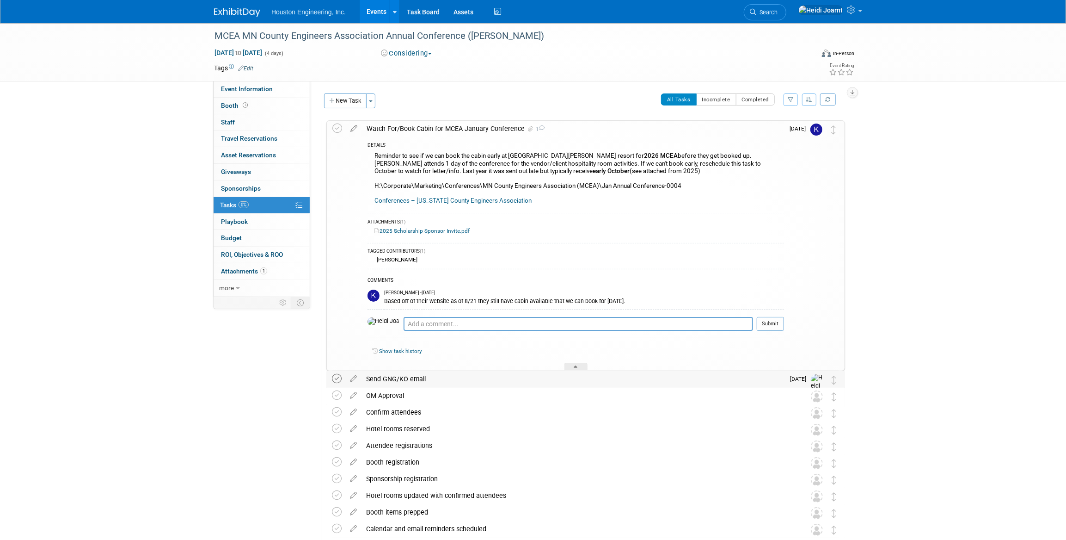
click at [333, 378] on icon at bounding box center [337, 379] width 10 height 10
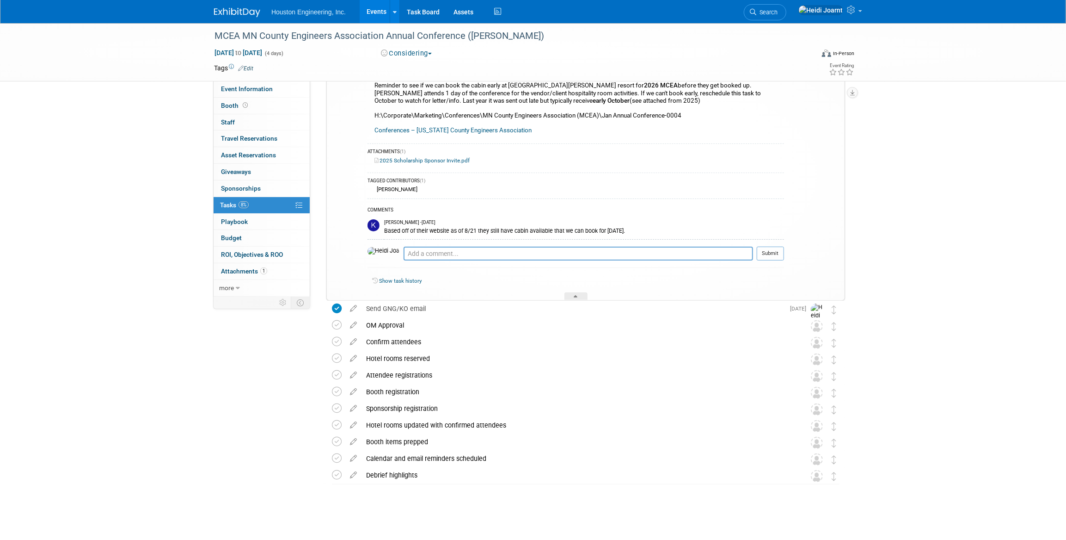
click at [276, 458] on div "Event Information Event Info Booth Booth 0 Staff 0 Staff 0 Travel Reservations …" at bounding box center [533, 237] width 652 height 569
click at [574, 295] on icon at bounding box center [576, 298] width 4 height 6
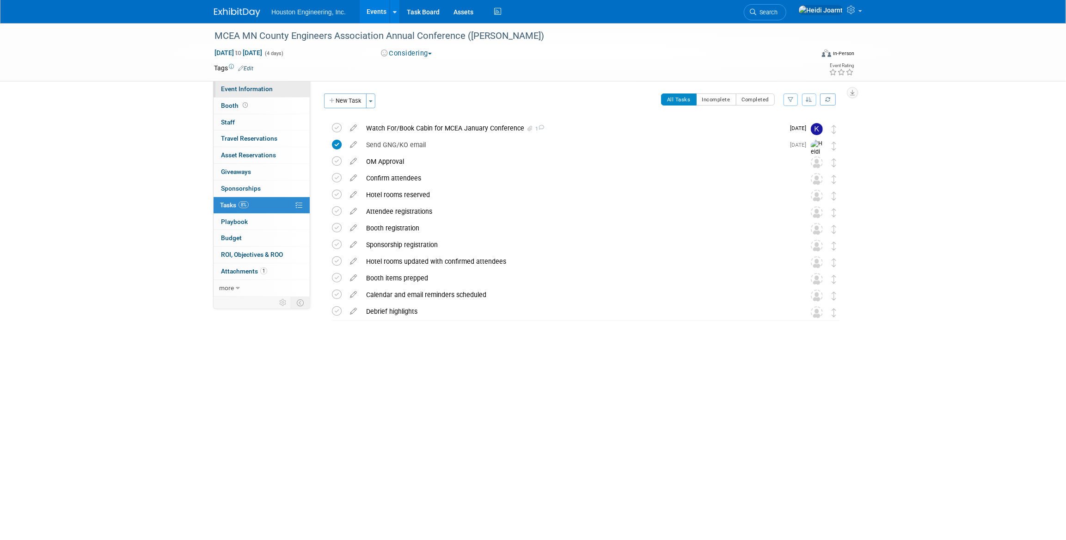
click at [265, 87] on span "Event Information" at bounding box center [247, 88] width 52 height 7
select select "1 - GNG/KO Needed"
select select "Transportation"
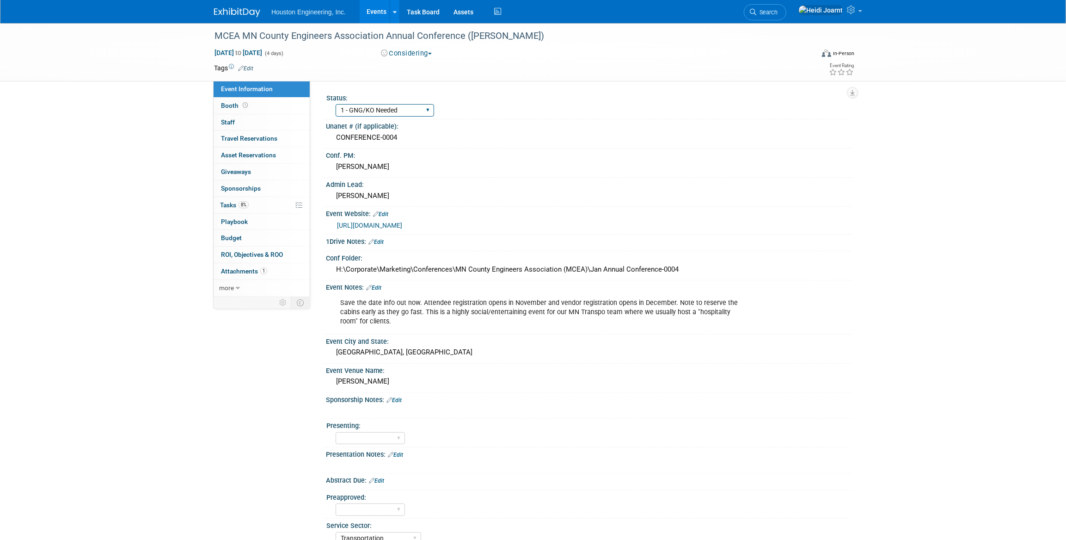
click at [422, 110] on select "1 - GNG/KO Needed 2 - Post KO/Active Planning 3 - Reg/Prep Done" at bounding box center [385, 110] width 99 height 12
click at [336, 104] on select "1 - GNG/KO Needed 2 - Post KO/Active Planning 3 - Reg/Prep Done" at bounding box center [385, 110] width 99 height 12
click at [422, 111] on select "1 - GNG/KO Needed 2 - Post KO/Active Planning 3 - Reg/Prep Done" at bounding box center [385, 110] width 99 height 12
select select "1 - GNG/KO Needed"
click at [336, 104] on select "1 - GNG/KO Needed 2 - Post KO/Active Planning 3 - Reg/Prep Done" at bounding box center [385, 110] width 99 height 12
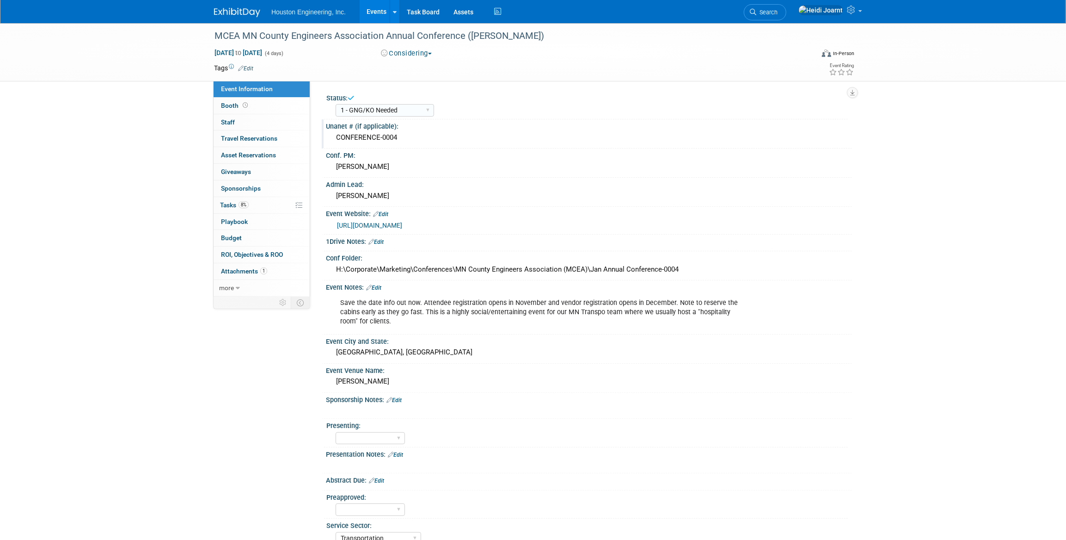
click at [497, 123] on div "Unanet # (if applicable):" at bounding box center [589, 125] width 526 height 12
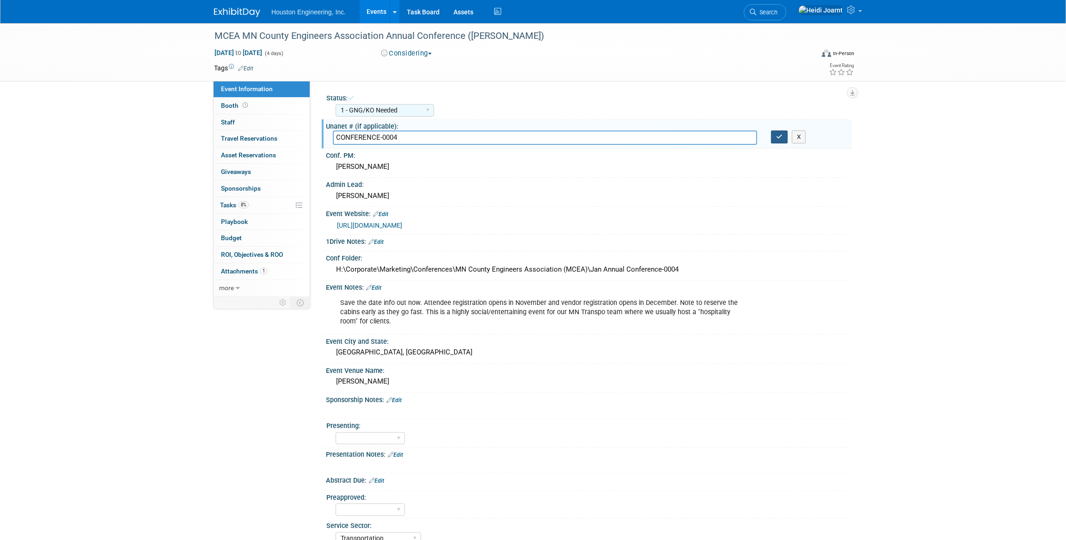
click at [777, 135] on icon "button" at bounding box center [779, 137] width 6 height 6
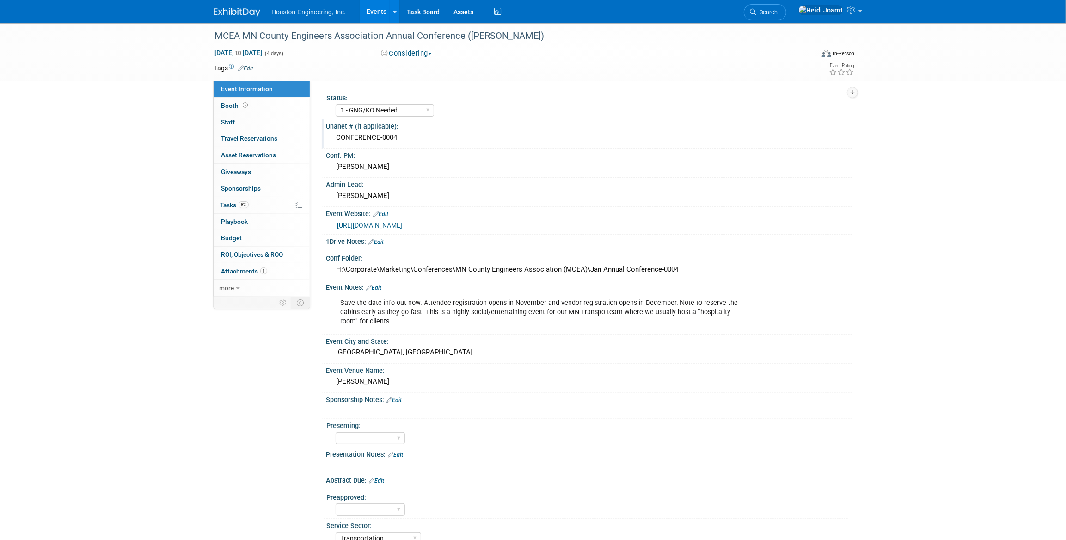
click at [400, 393] on div "Sponsorship Notes: Edit" at bounding box center [589, 399] width 526 height 12
click at [400, 398] on link "Edit" at bounding box center [394, 400] width 15 height 6
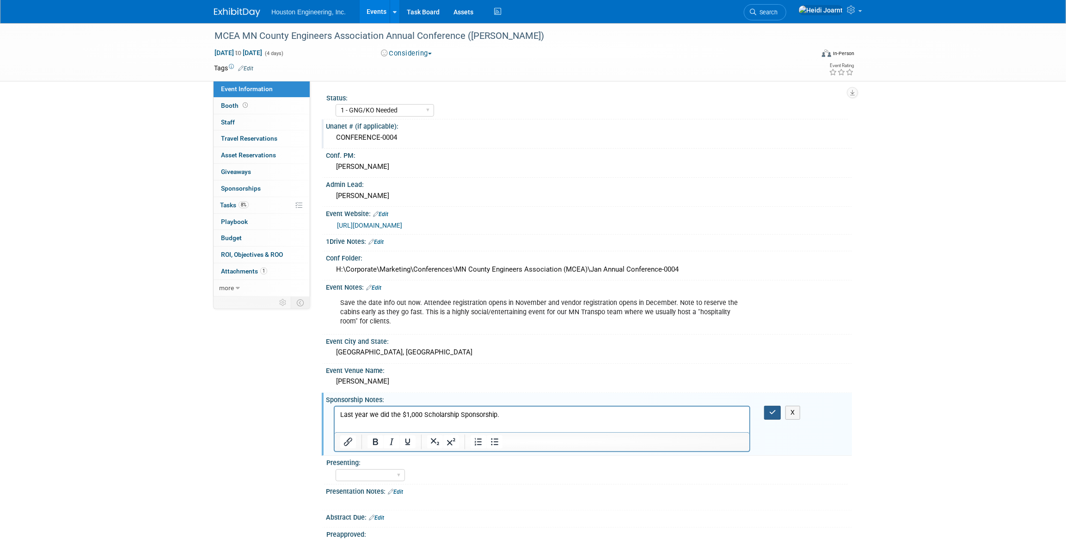
click at [775, 409] on icon "button" at bounding box center [773, 412] width 7 height 6
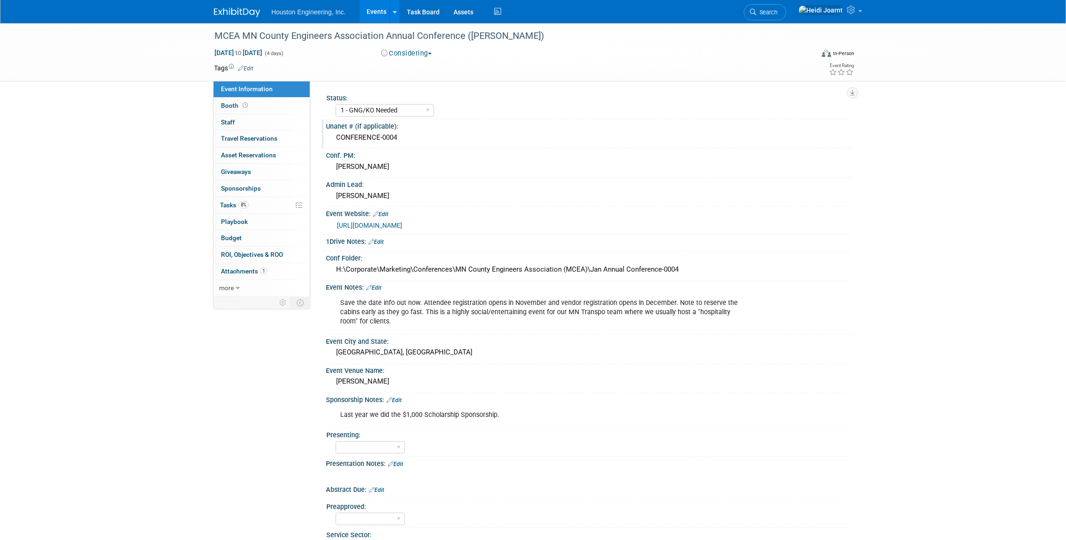
click at [399, 397] on link "Edit" at bounding box center [394, 400] width 15 height 6
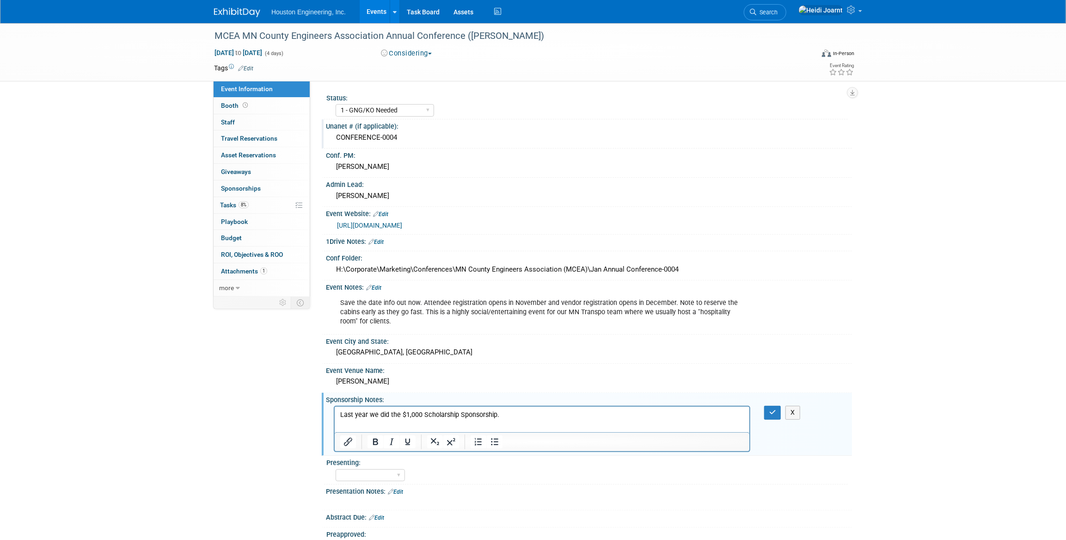
click at [500, 416] on p "Last year we did the $1,000 Scholarship Sponsorship." at bounding box center [542, 414] width 404 height 9
click at [773, 412] on icon "button" at bounding box center [773, 412] width 7 height 6
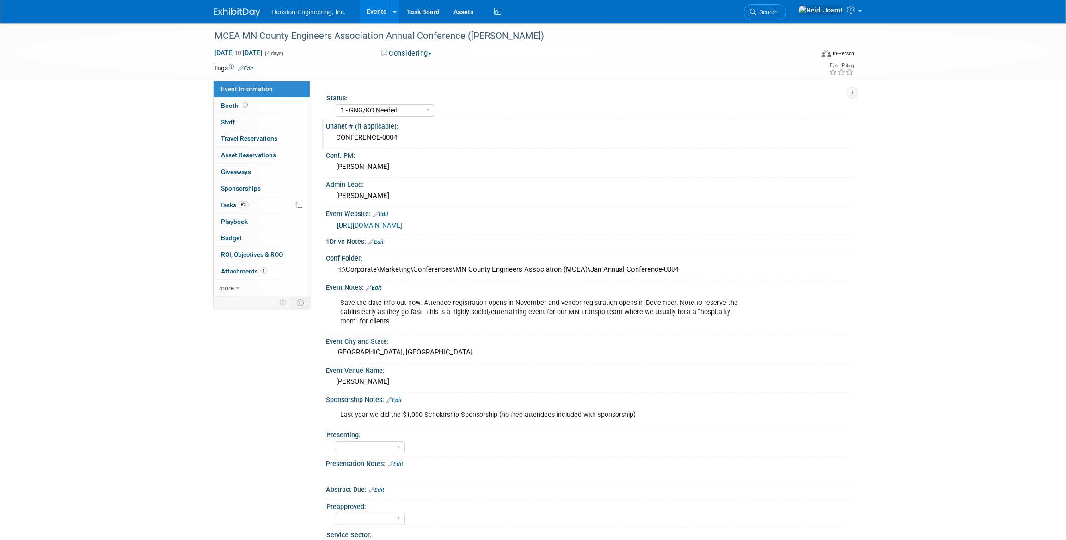
click at [370, 15] on link "Events" at bounding box center [377, 11] width 34 height 23
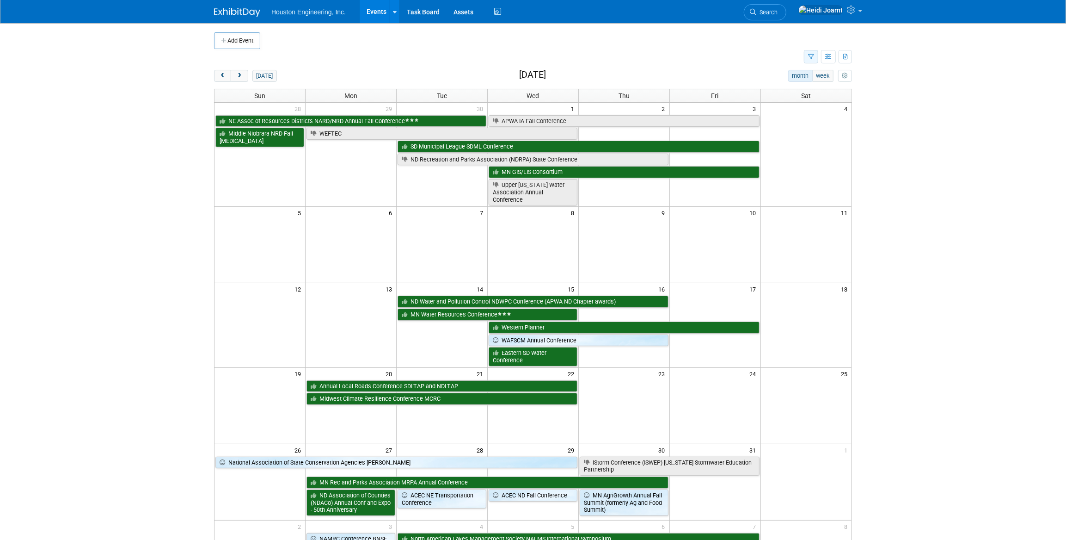
click at [816, 58] on button "button" at bounding box center [811, 56] width 14 height 13
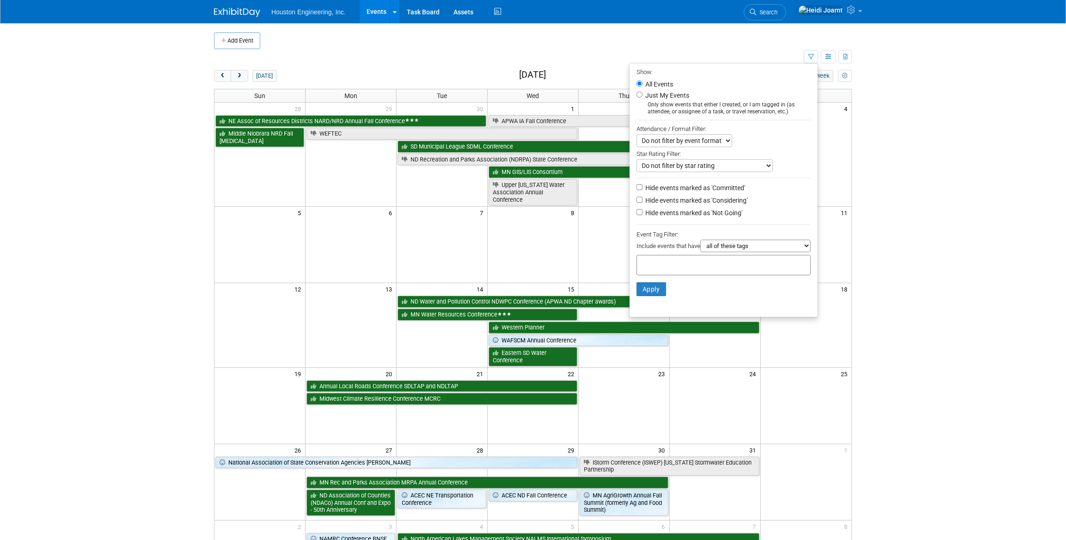
click at [708, 215] on label "Hide events marked as 'Not Going'" at bounding box center [693, 212] width 99 height 9
click at [643, 215] on input "Hide events marked as 'Not Going'" at bounding box center [640, 212] width 6 height 6
checkbox input "true"
click at [652, 292] on button "Apply" at bounding box center [652, 289] width 30 height 14
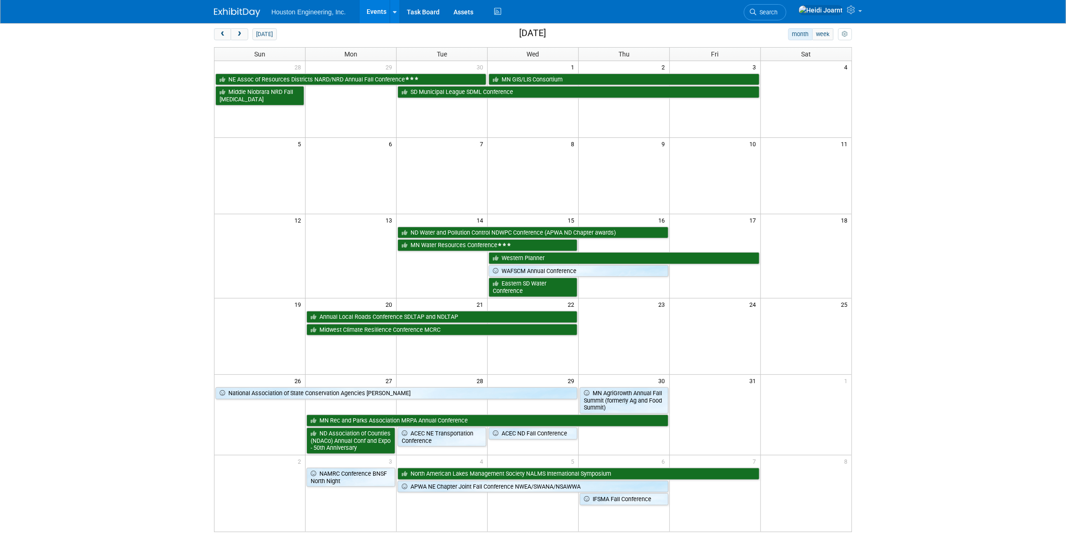
scroll to position [84, 0]
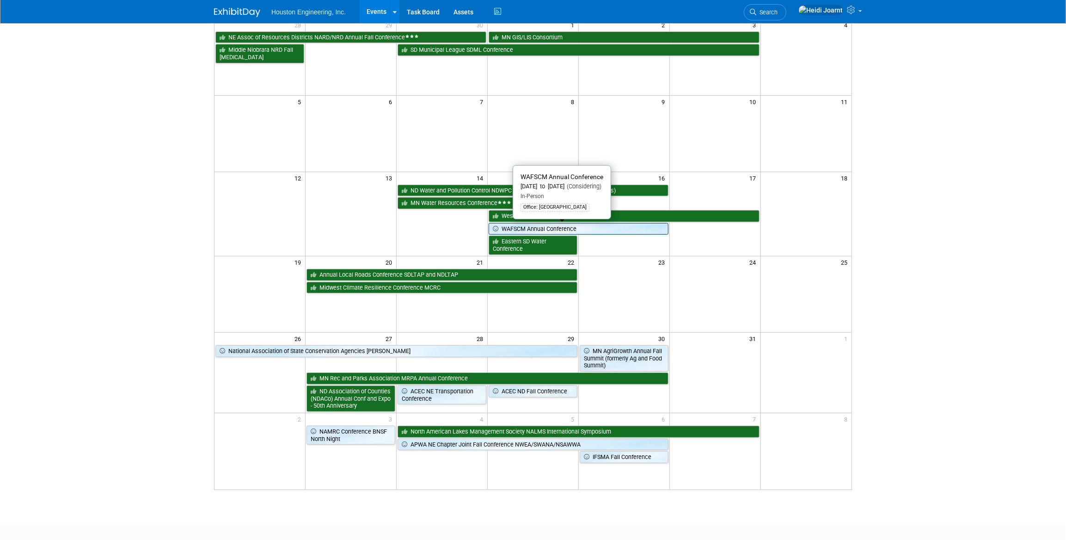
click at [541, 227] on link "WAFSCM Annual Conference" at bounding box center [579, 229] width 180 height 12
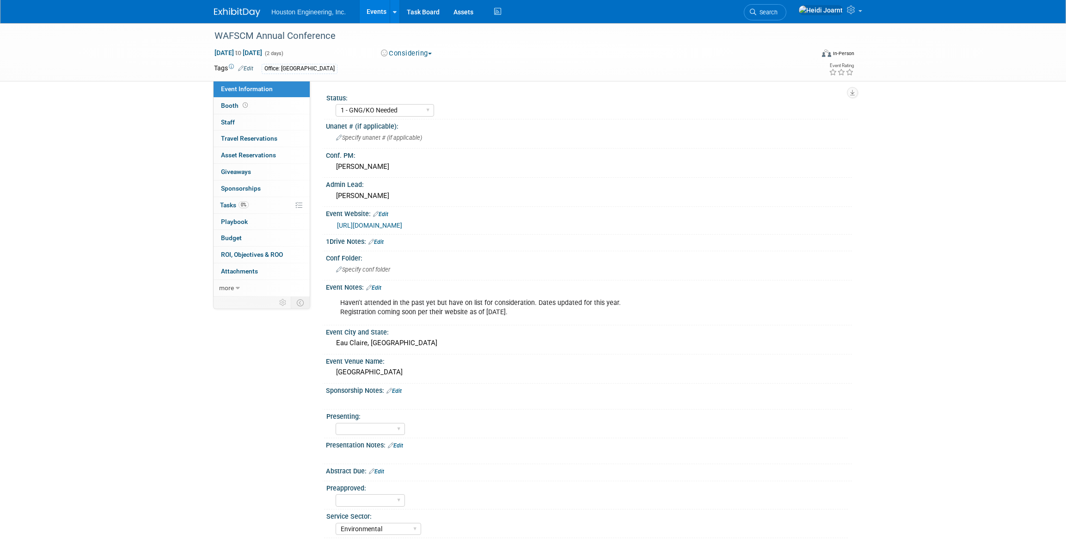
select select "1 - GNG/KO Needed"
select select "Environmental"
click at [402, 222] on link "https://wafscm.org/annual-conference/registration/" at bounding box center [369, 225] width 65 height 7
click at [379, 13] on link "Events" at bounding box center [377, 11] width 34 height 23
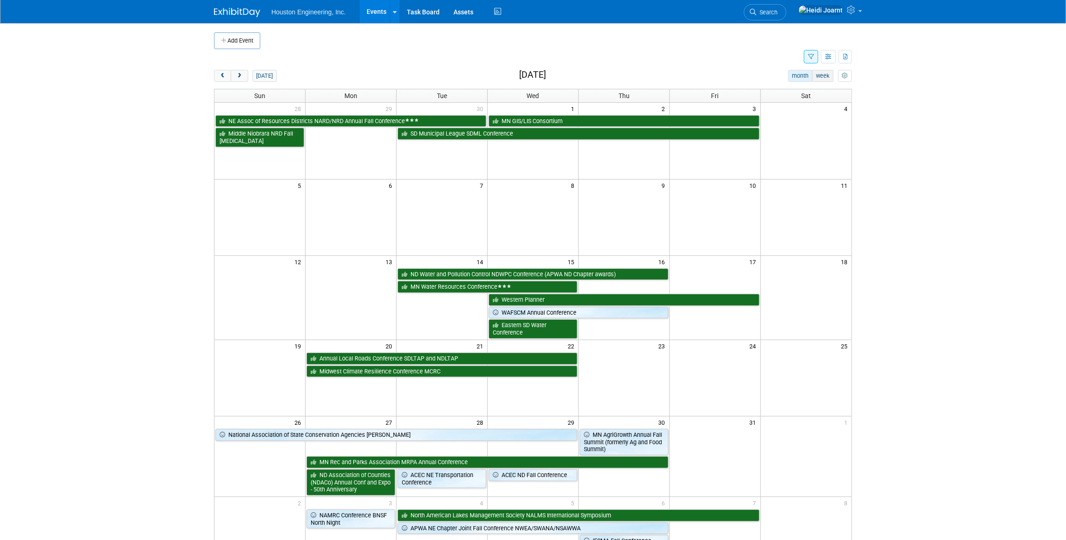
click at [822, 76] on button "week" at bounding box center [823, 76] width 21 height 12
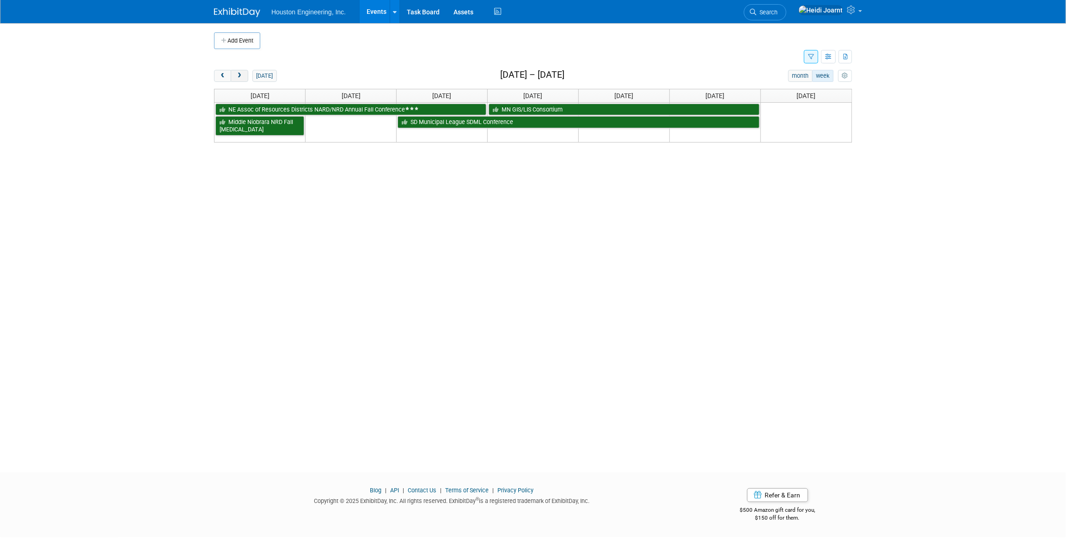
click at [246, 78] on button "next" at bounding box center [239, 76] width 17 height 12
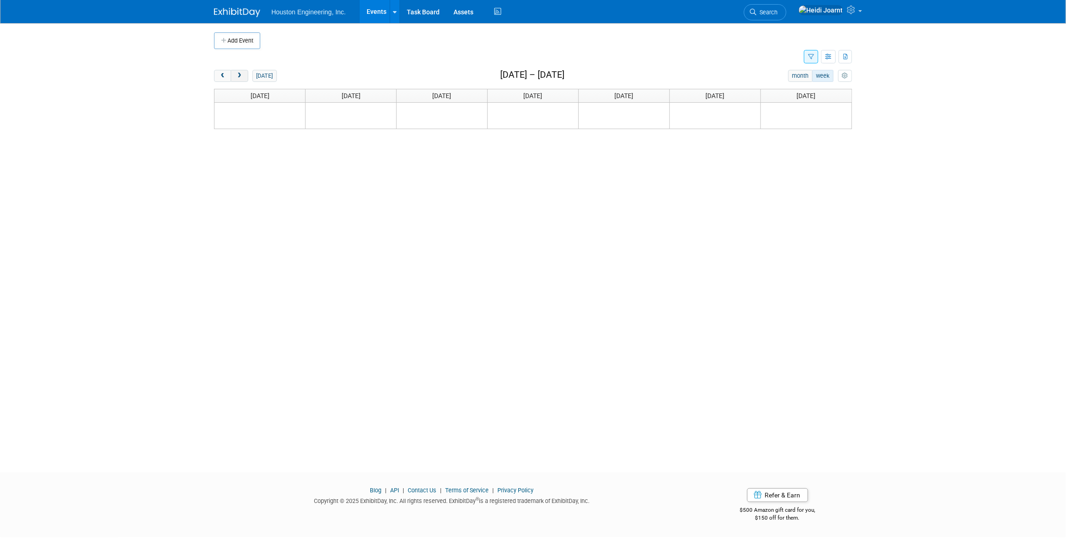
click at [246, 78] on button "next" at bounding box center [239, 76] width 17 height 12
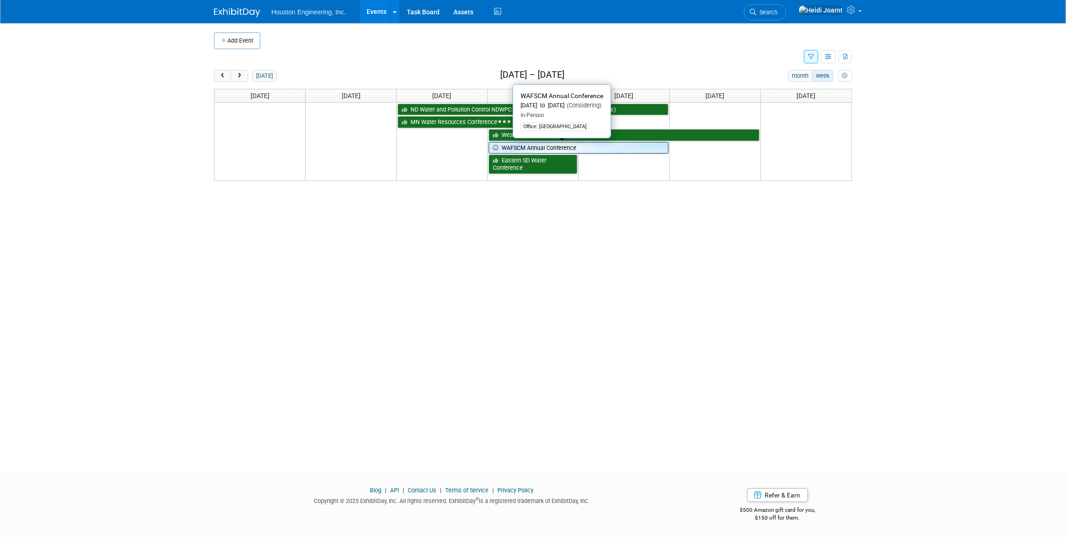
click at [596, 148] on link "WAFSCM Annual Conference" at bounding box center [579, 148] width 180 height 12
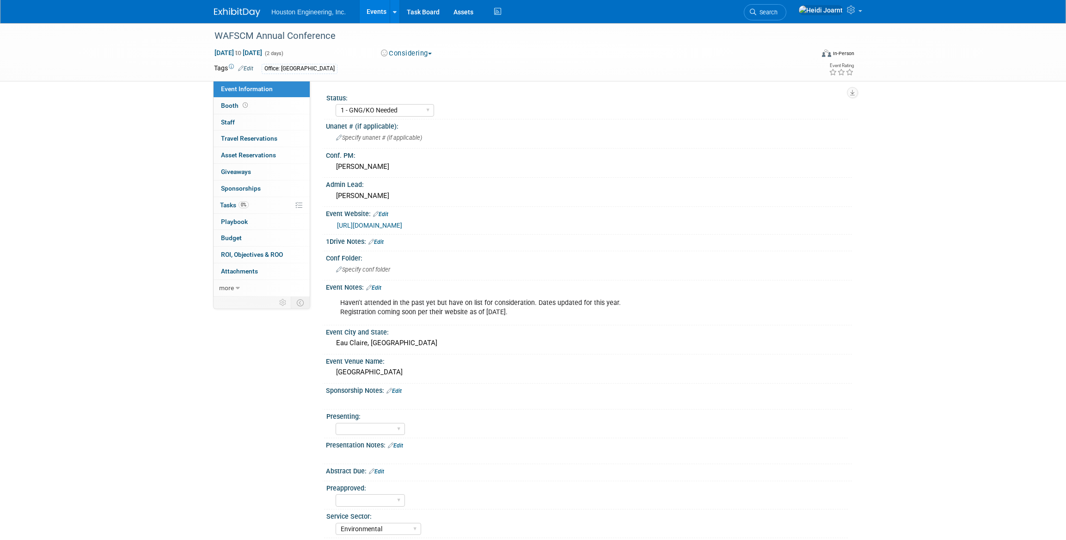
select select "1 - GNG/KO Needed"
select select "Environmental"
click at [263, 210] on link "0% Tasks 0%" at bounding box center [262, 205] width 96 height 16
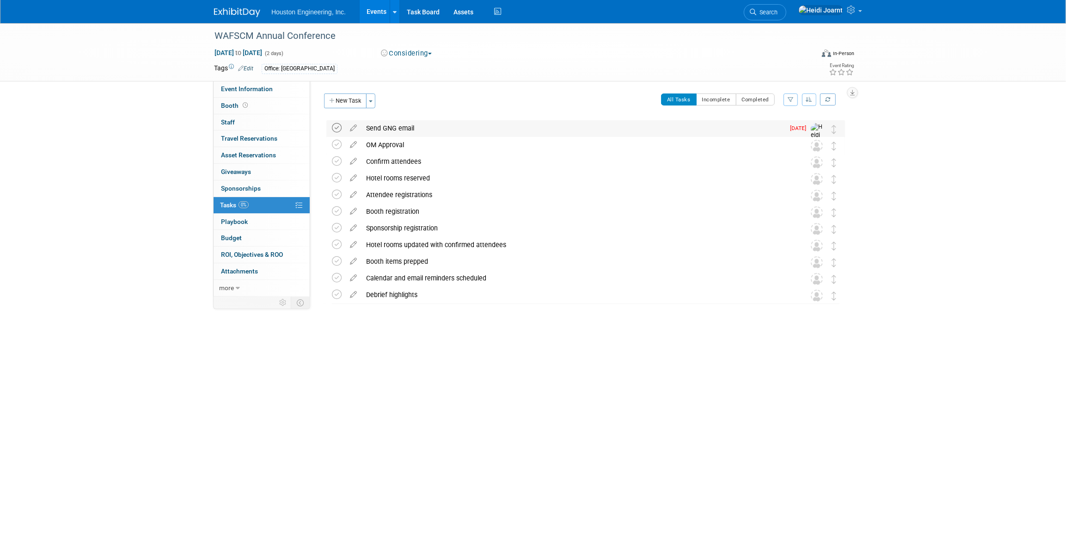
click at [333, 127] on icon at bounding box center [337, 128] width 10 height 10
click at [374, 9] on link "Events" at bounding box center [377, 11] width 34 height 23
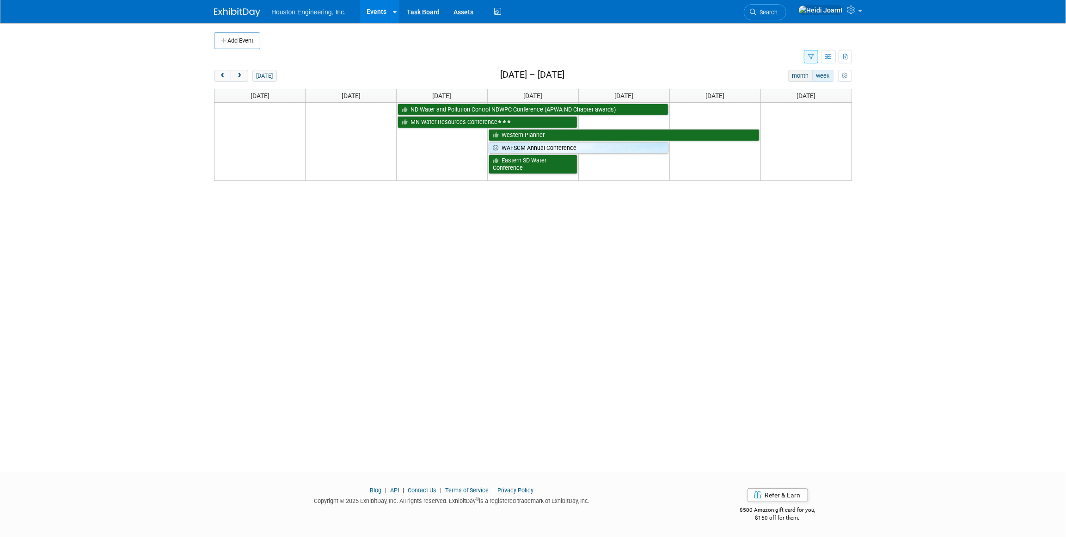
click at [803, 77] on button "month" at bounding box center [800, 76] width 25 height 12
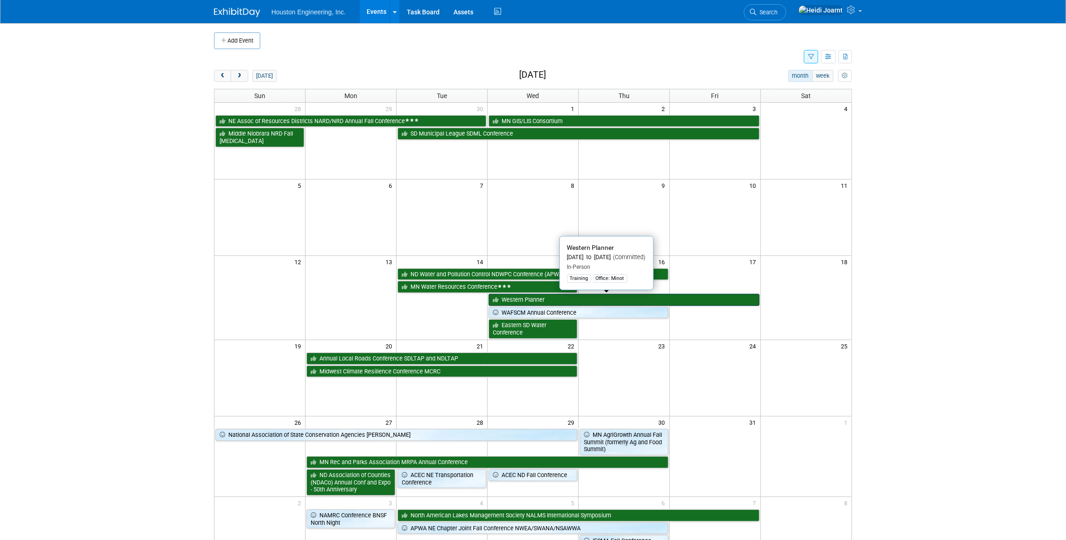
scroll to position [42, 0]
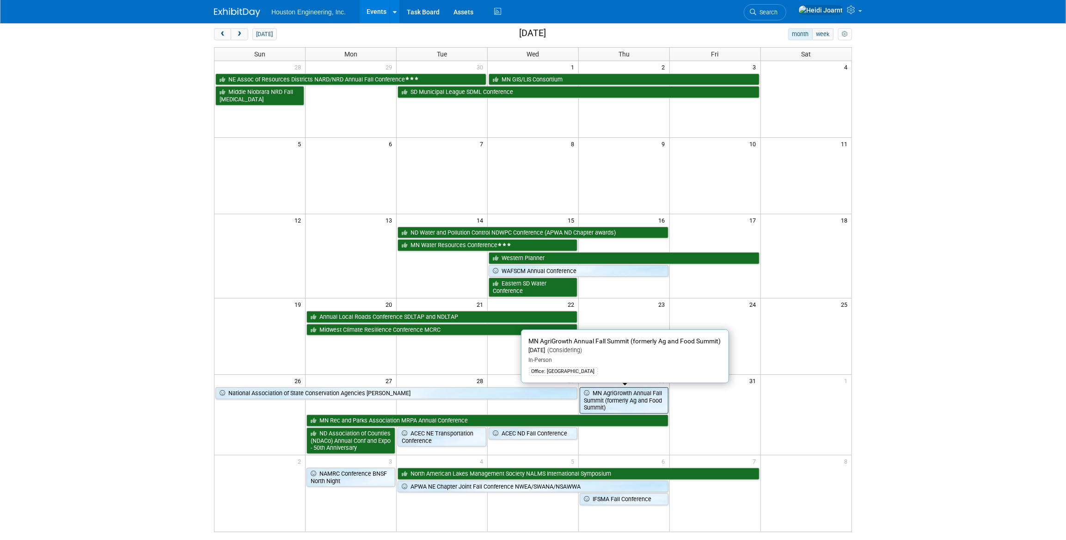
click at [618, 397] on link "MN AgriGrowth Annual Fall Summit (formerly Ag and Food Summit)" at bounding box center [624, 400] width 89 height 26
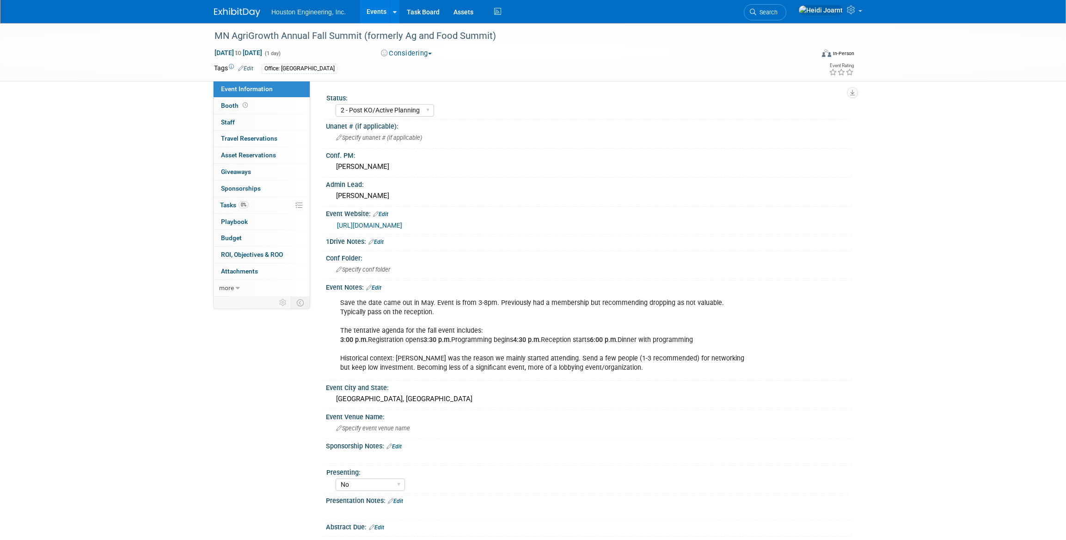
select select "2 - Post KO/Active Planning"
select select "No"
select select "Environmental"
click at [267, 205] on link "0% Tasks 0%" at bounding box center [262, 205] width 96 height 16
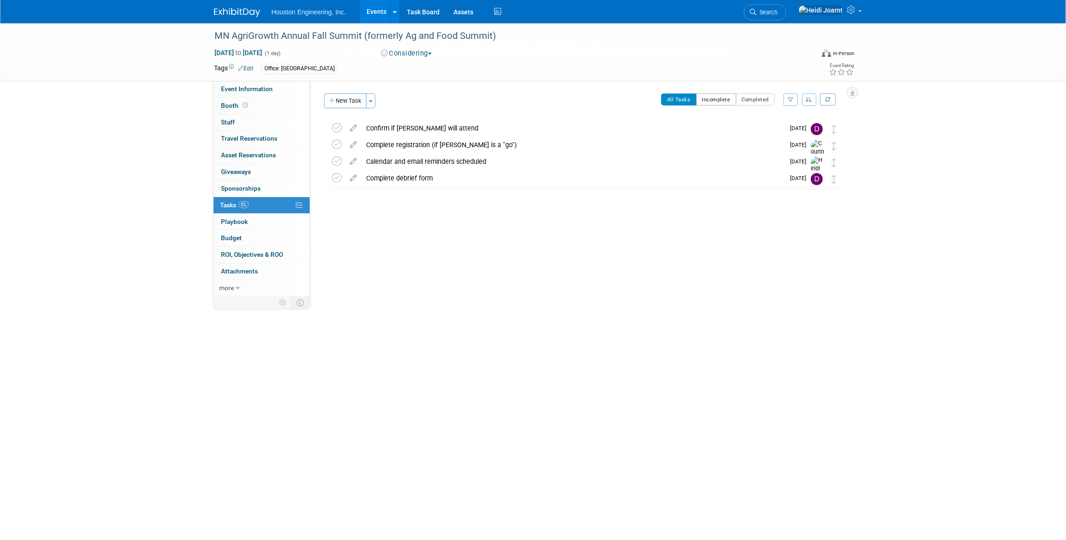
click at [716, 101] on button "Incomplete" at bounding box center [716, 99] width 40 height 12
click at [754, 101] on button "Completed" at bounding box center [755, 99] width 39 height 12
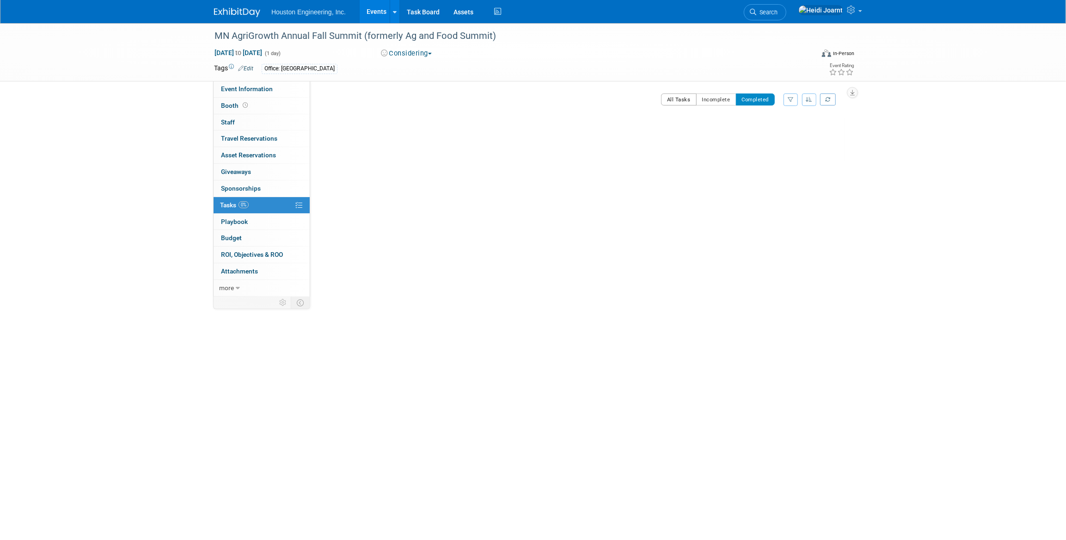
click at [685, 102] on button "All Tasks" at bounding box center [679, 99] width 36 height 12
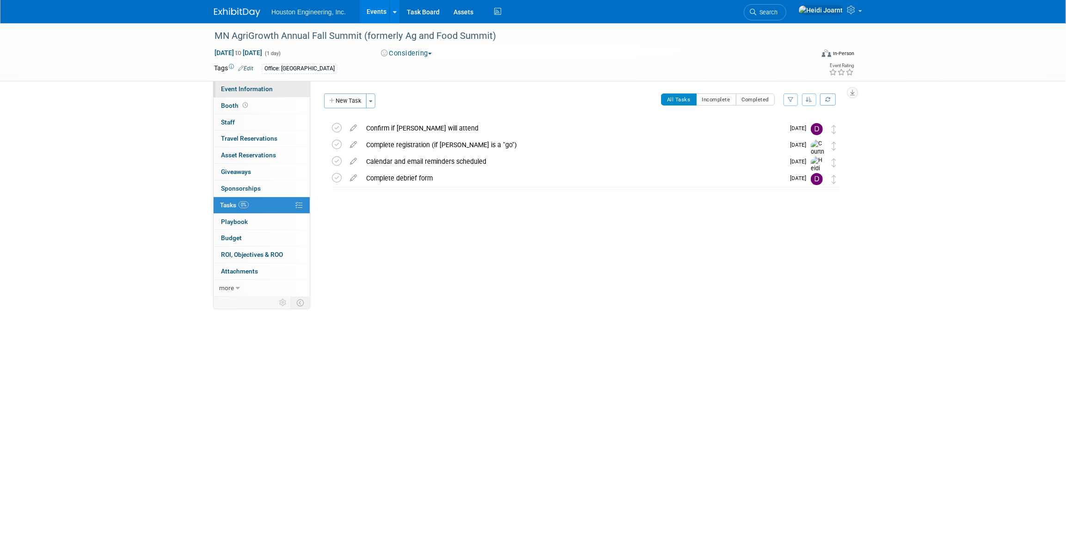
click at [268, 88] on span "Event Information" at bounding box center [247, 88] width 52 height 7
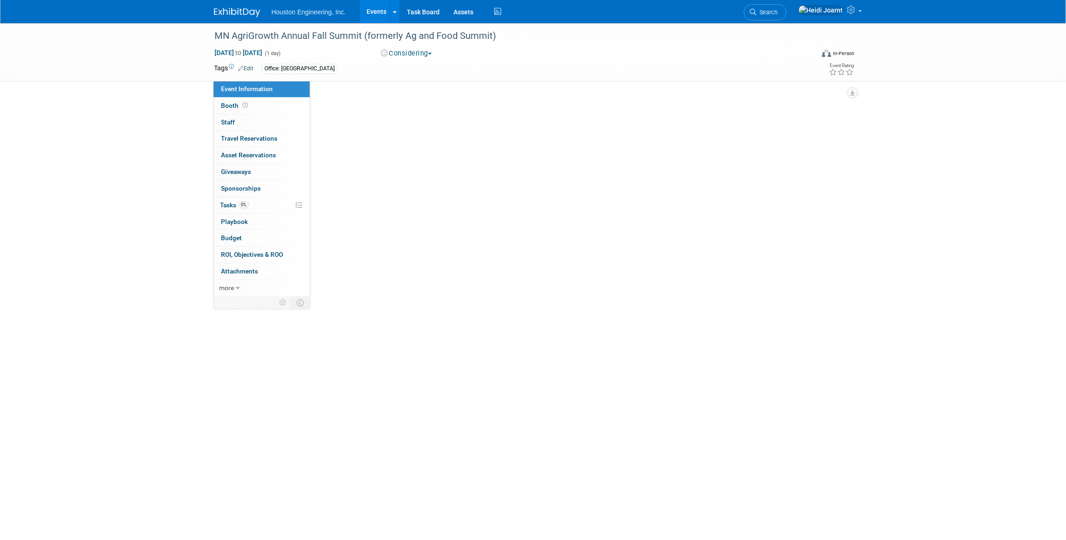
select select "2 - Post KO/Active Planning"
select select "No"
select select "Environmental"
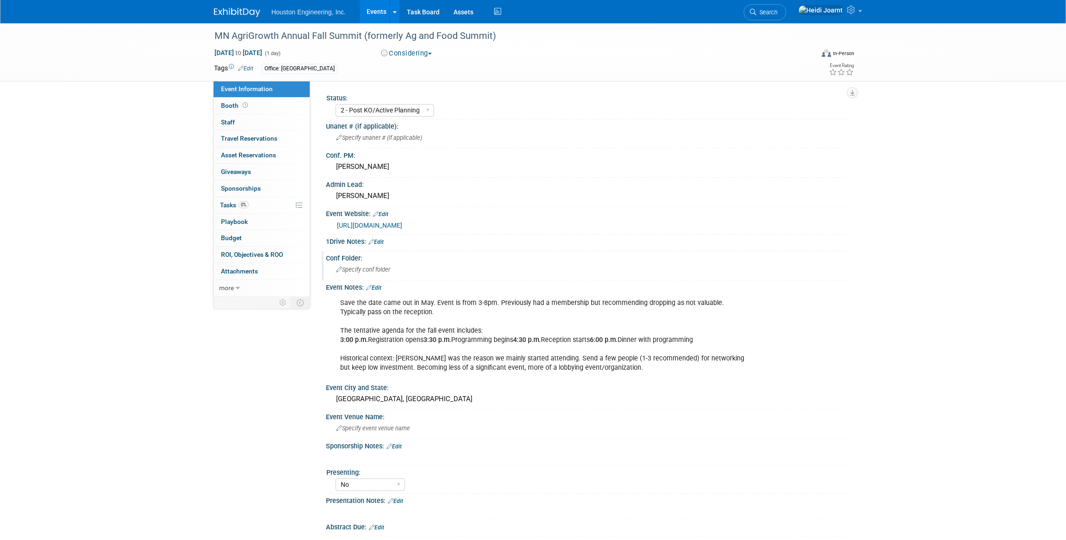
click at [375, 273] on div "Specify conf folder" at bounding box center [589, 269] width 512 height 14
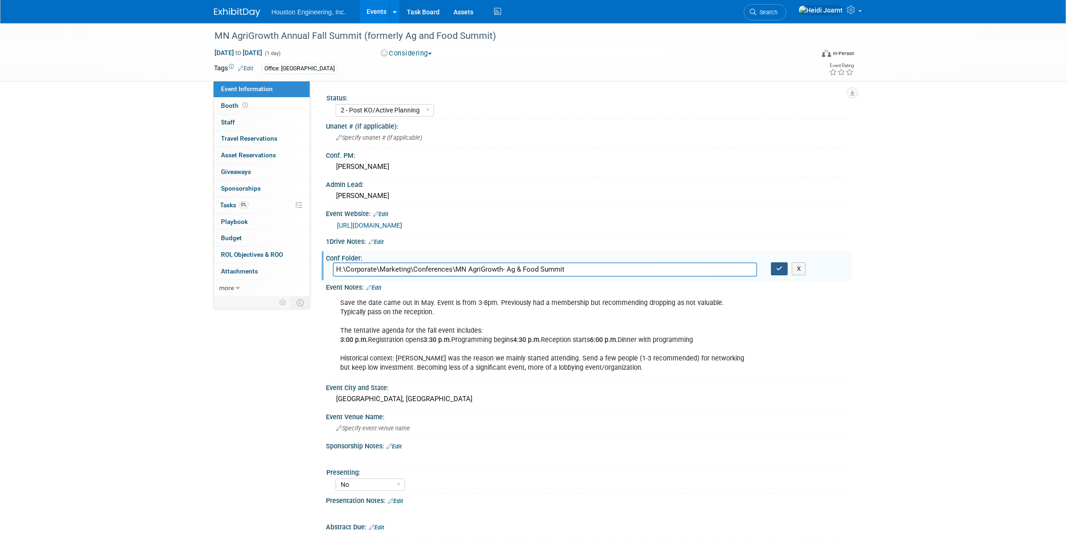
type input "H:\Corporate\Marketing\Conferences\MN AgriGrowth- Ag & Food Summit"
click at [781, 268] on icon "button" at bounding box center [779, 268] width 6 height 6
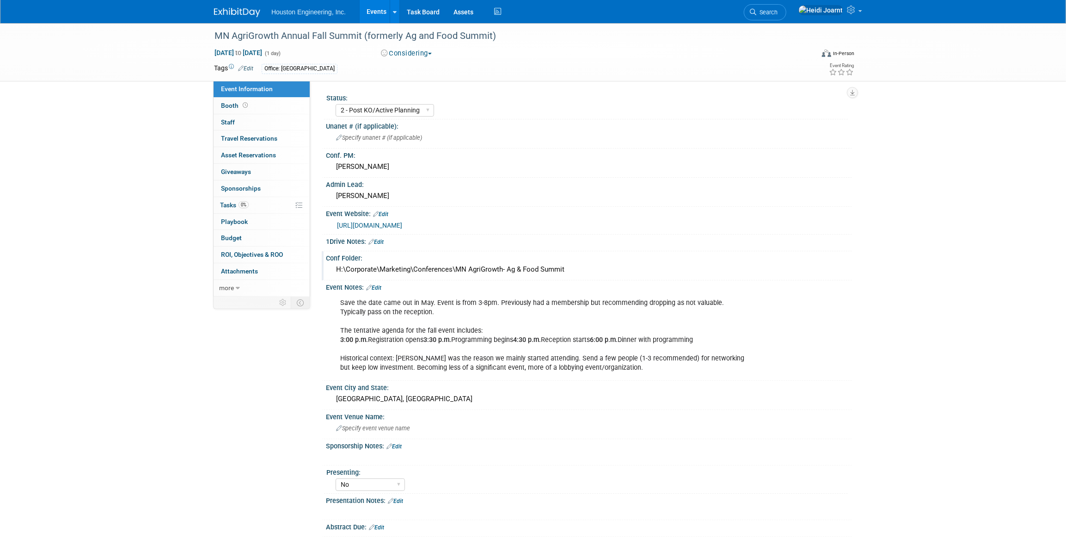
click at [380, 18] on link "Events" at bounding box center [377, 11] width 34 height 23
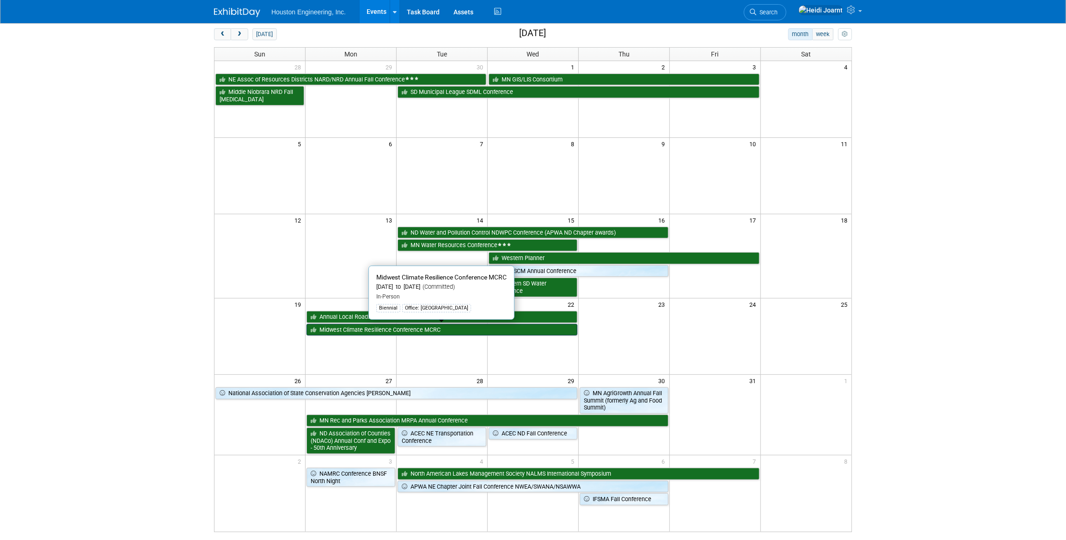
scroll to position [84, 0]
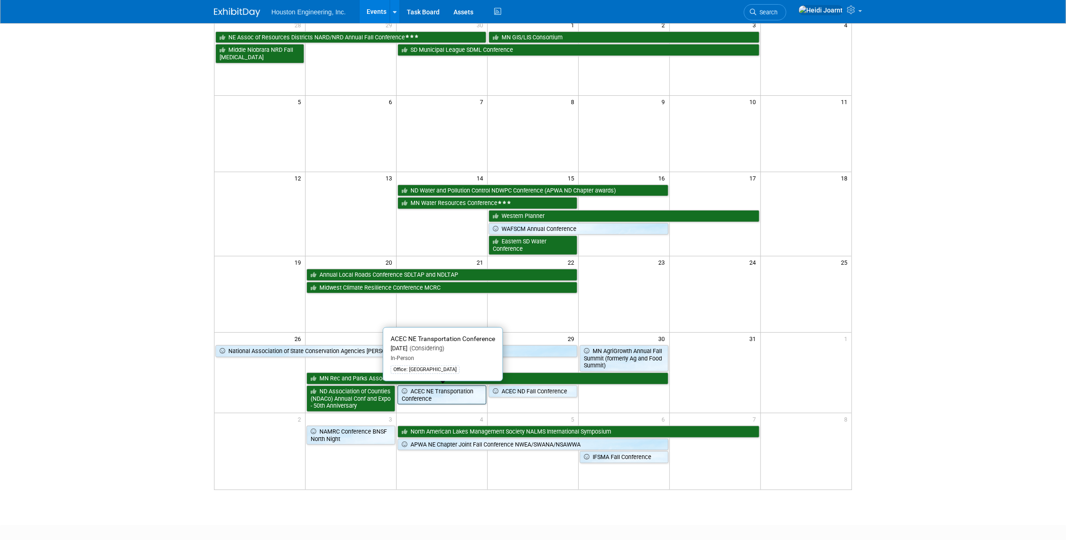
click at [440, 394] on link "ACEC NE Transportation Conference" at bounding box center [442, 394] width 89 height 19
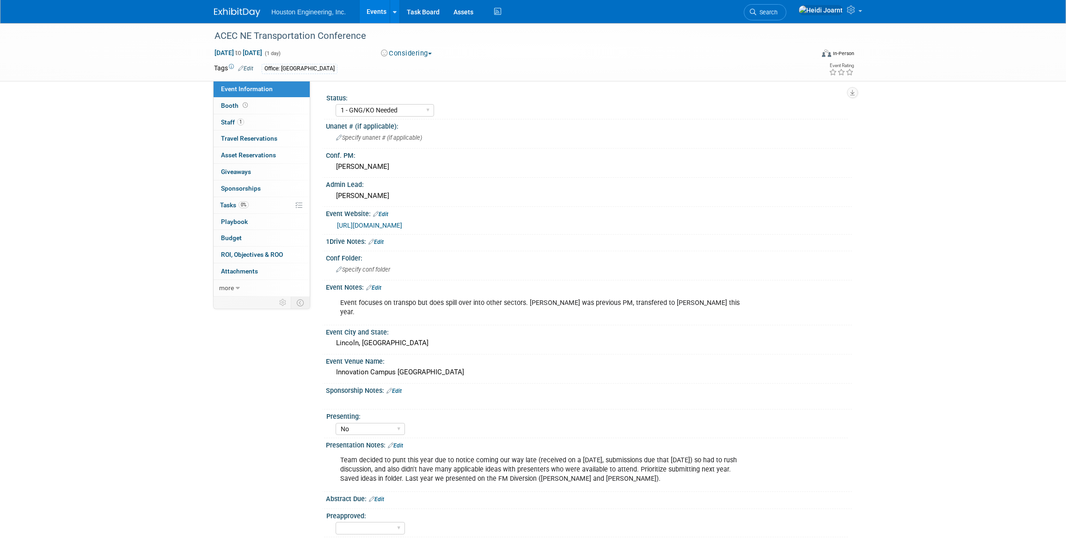
select select "1 - GNG/KO Needed"
select select "No"
select select "Multi-sector/Any/All"
click at [259, 208] on link "0% Tasks 0%" at bounding box center [262, 205] width 96 height 16
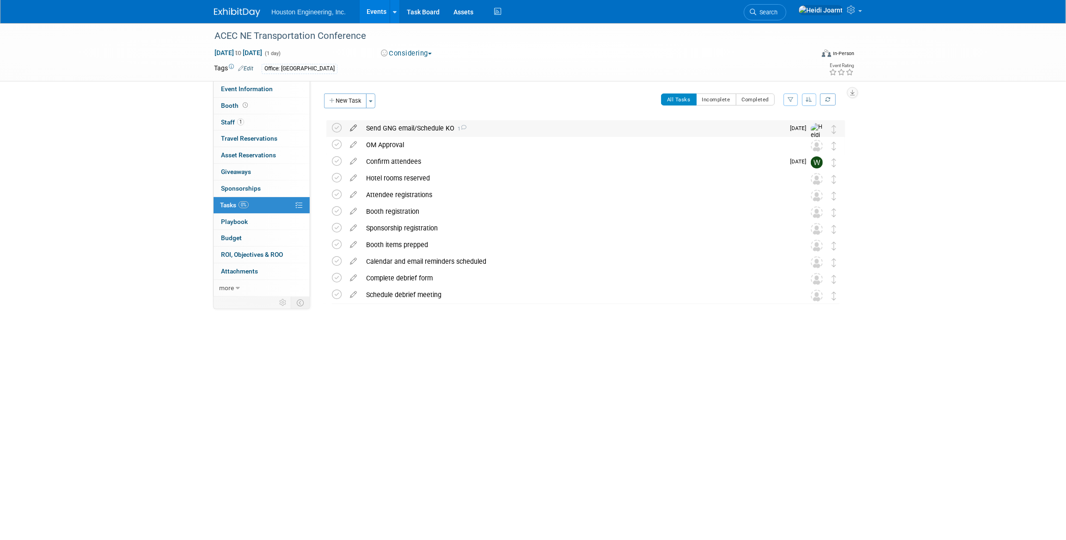
click at [354, 126] on icon at bounding box center [353, 126] width 16 height 12
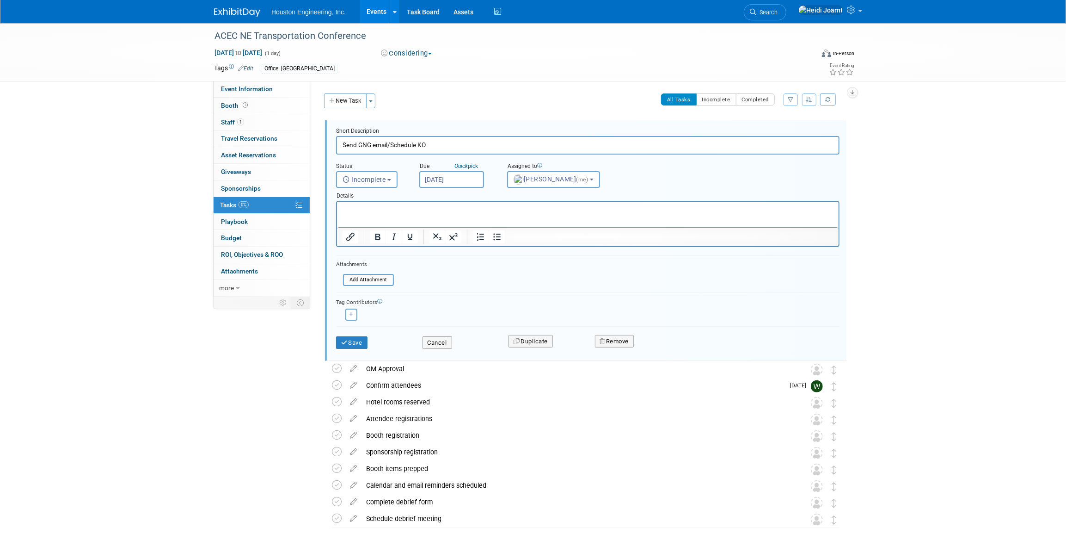
click at [468, 121] on div "Short Description Send GNG email/Schedule KO Status <i class="far fa-clock" sty…" at bounding box center [586, 240] width 522 height 240
click at [425, 341] on button "Cancel" at bounding box center [438, 342] width 30 height 13
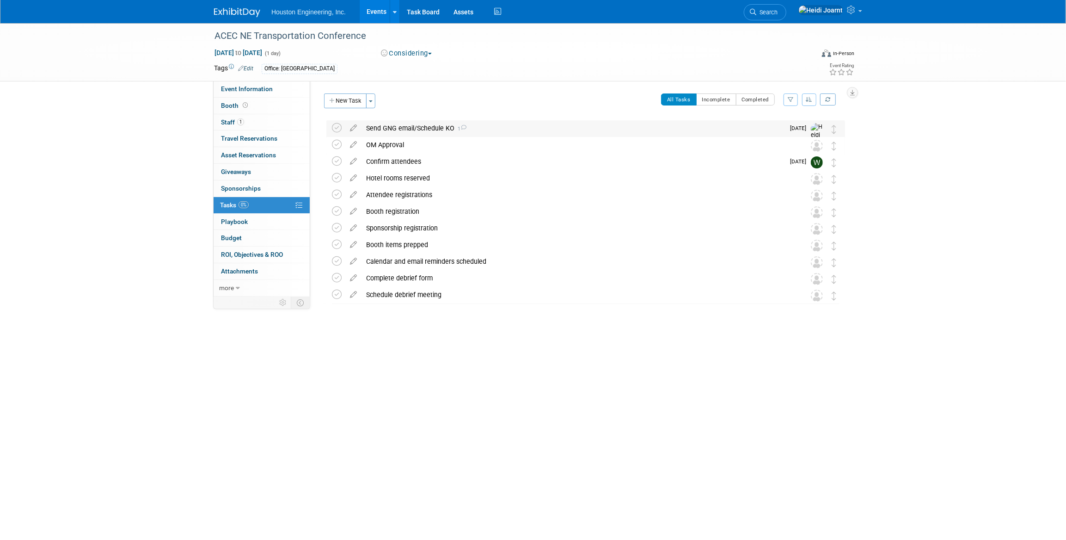
click at [481, 129] on div "Send GNG email/Schedule KO 1" at bounding box center [573, 128] width 423 height 16
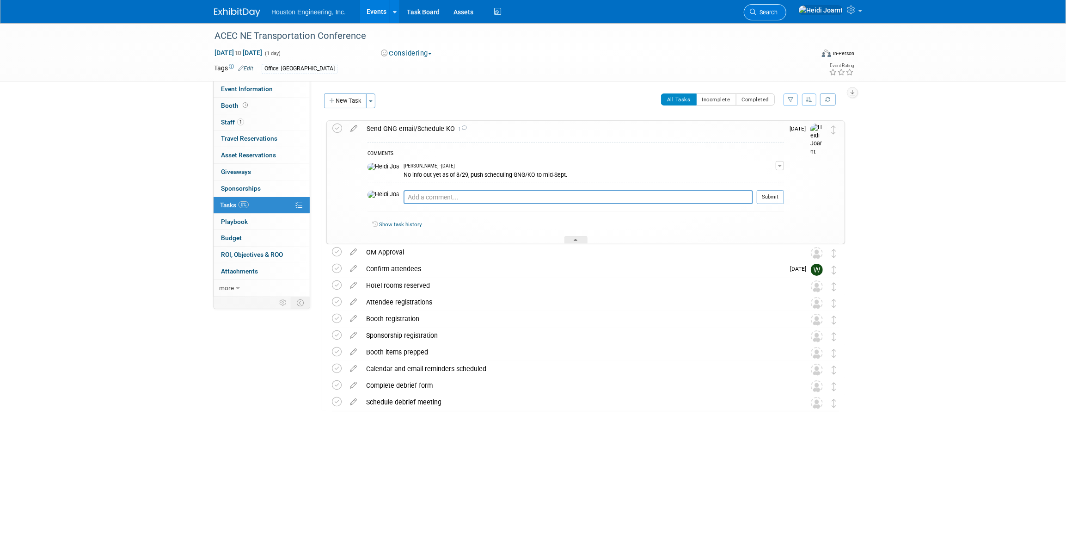
click at [787, 18] on link "Search" at bounding box center [765, 12] width 43 height 16
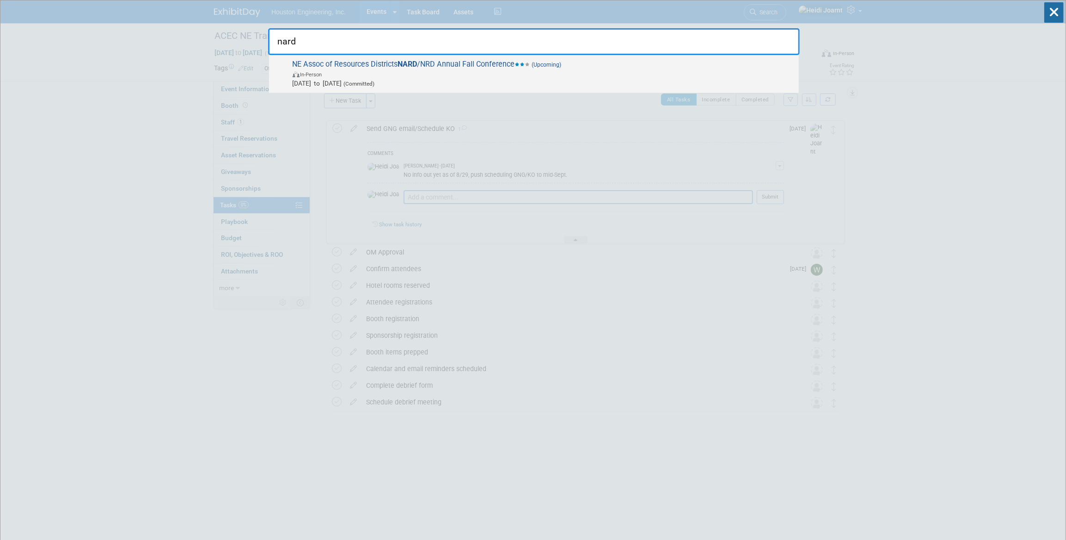
type input "nard"
click at [545, 62] on span "(Upcoming)" at bounding box center [545, 65] width 31 height 6
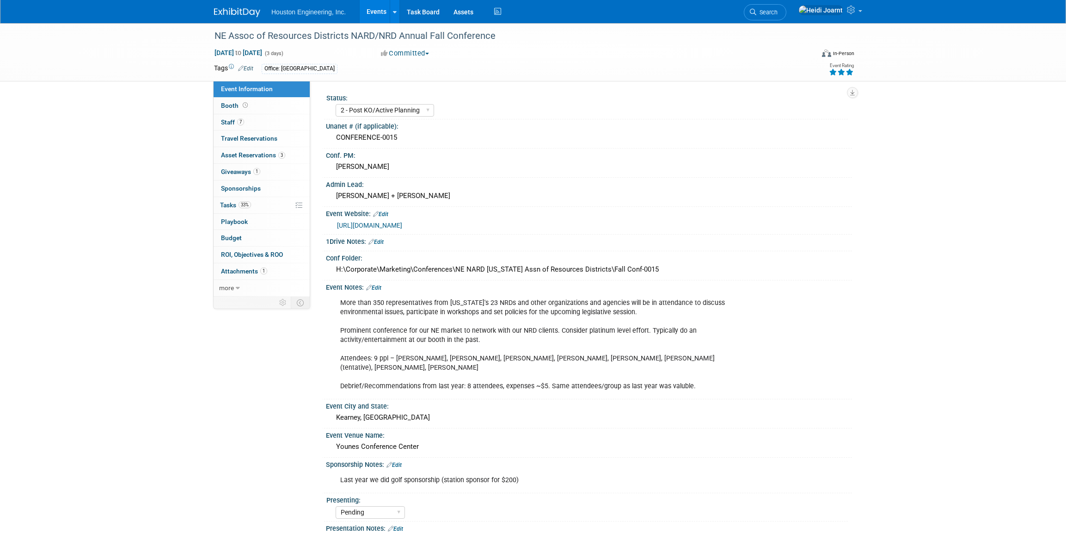
select select "2 - Post KO/Active Planning"
select select "Pending"
select select "Water Resources"
click at [254, 198] on link "33% Tasks 33%" at bounding box center [262, 205] width 96 height 16
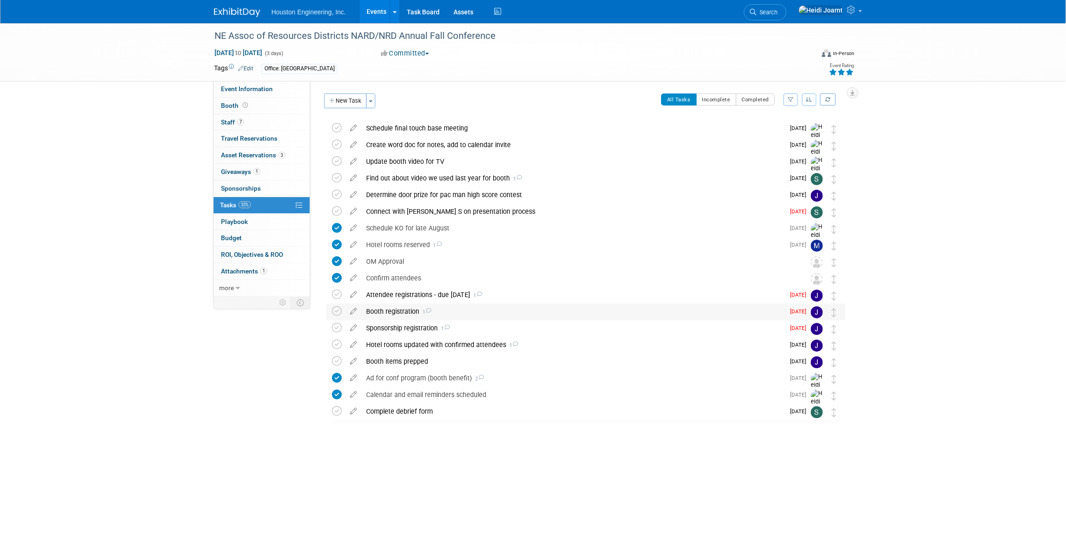
click at [545, 308] on div "Booth registration 1" at bounding box center [573, 311] width 423 height 16
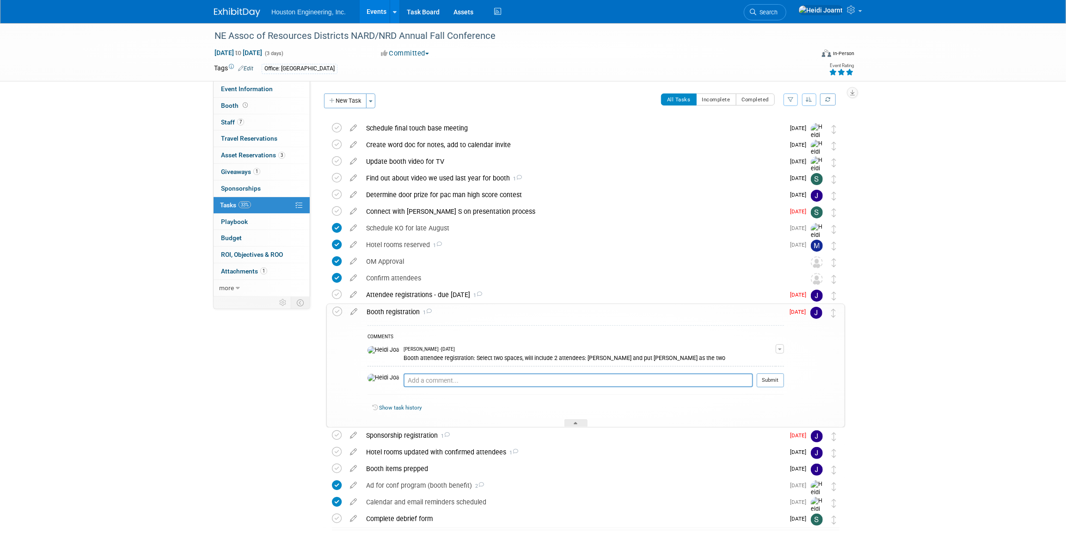
click at [545, 308] on div "Booth registration 1" at bounding box center [573, 312] width 422 height 16
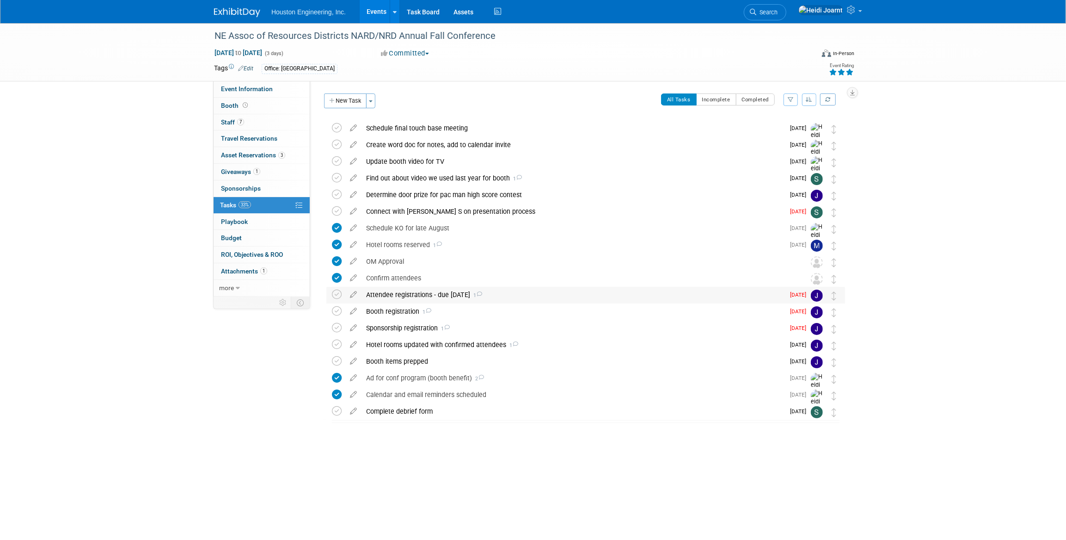
click at [576, 300] on div "Attendee registrations - due [DATE] 1" at bounding box center [573, 295] width 423 height 16
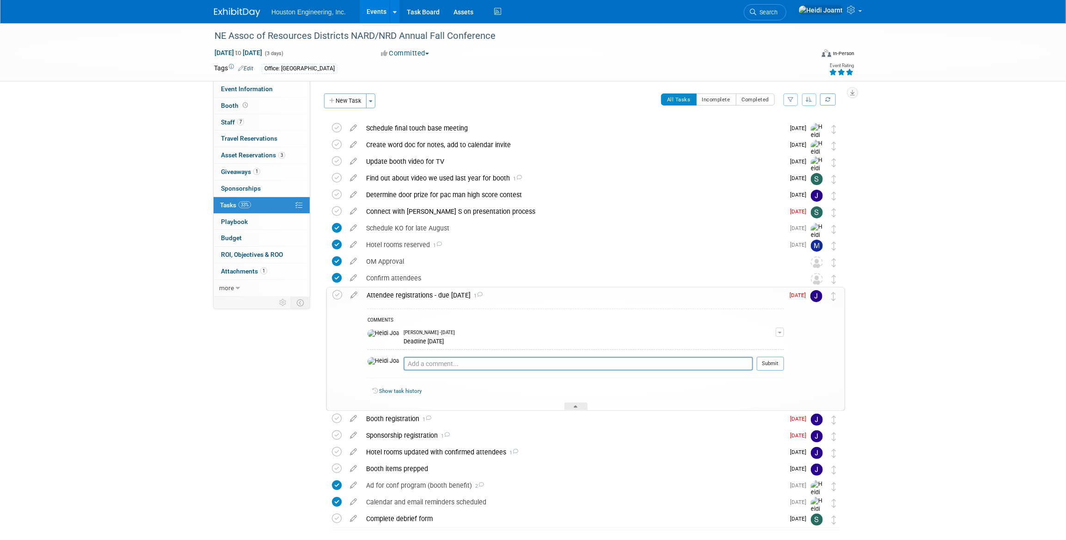
click at [570, 298] on div "Attendee registrations - due [DATE] 1" at bounding box center [573, 295] width 422 height 16
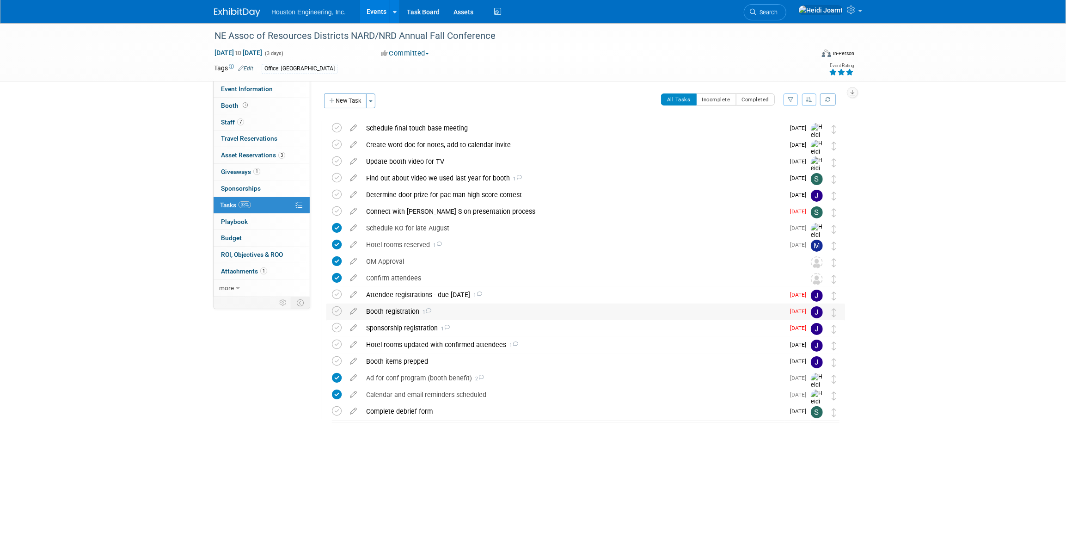
click at [564, 309] on div "Booth registration 1" at bounding box center [573, 311] width 423 height 16
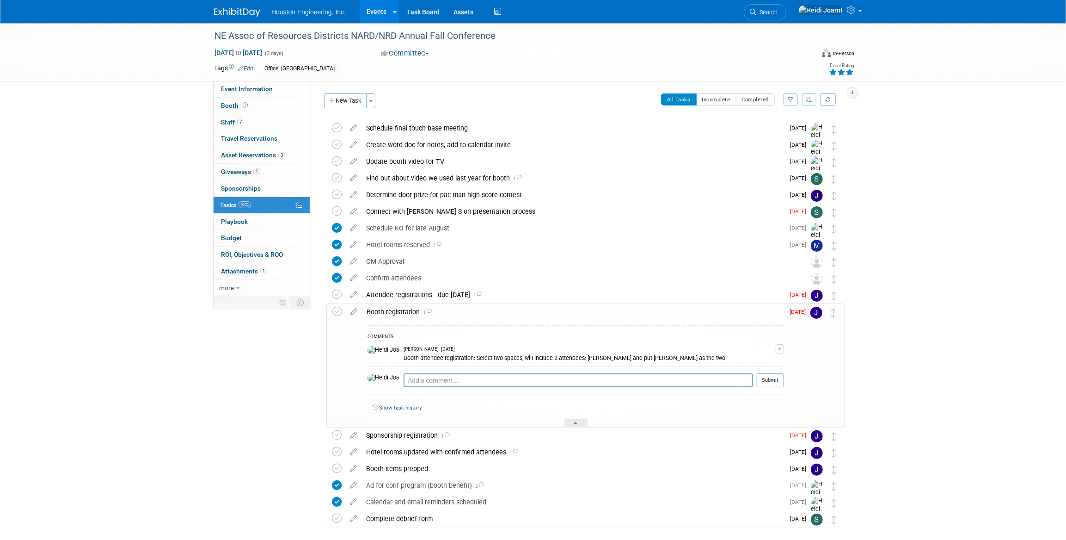
click at [564, 309] on div "Booth registration 1" at bounding box center [573, 312] width 422 height 16
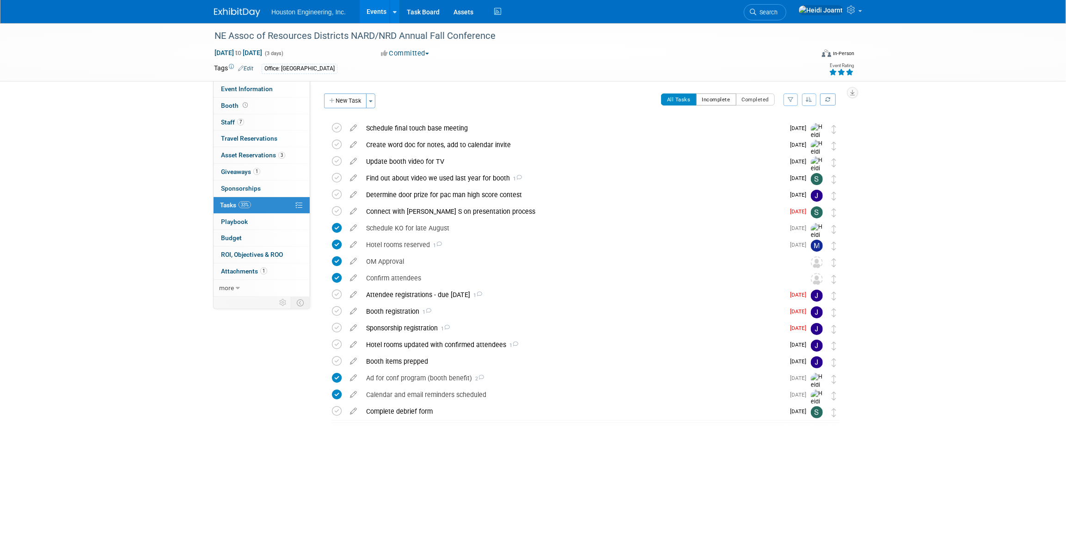
click at [721, 101] on button "Incomplete" at bounding box center [716, 99] width 40 height 12
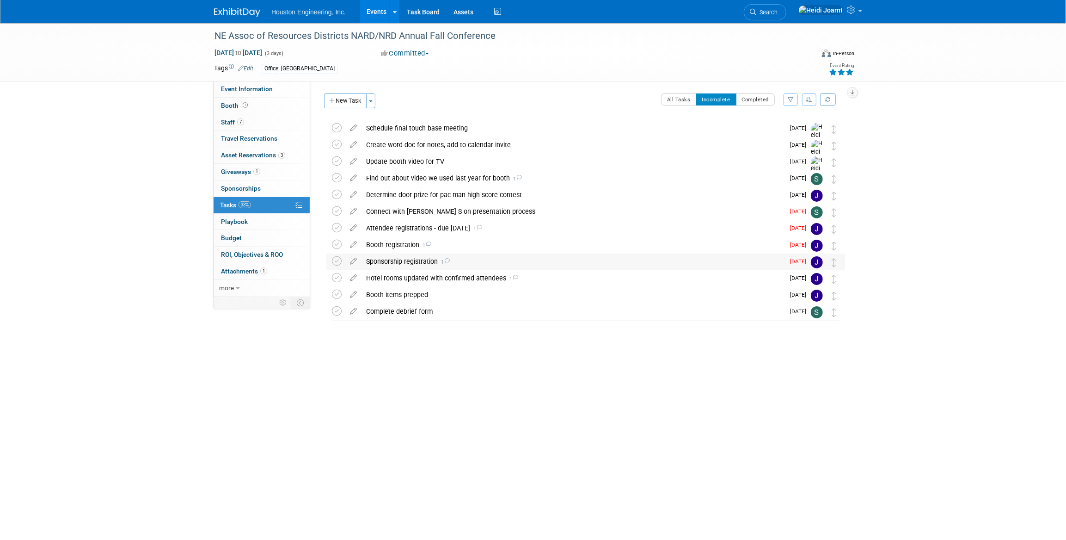
click at [542, 253] on div "Sponsorship registration 1" at bounding box center [573, 261] width 423 height 16
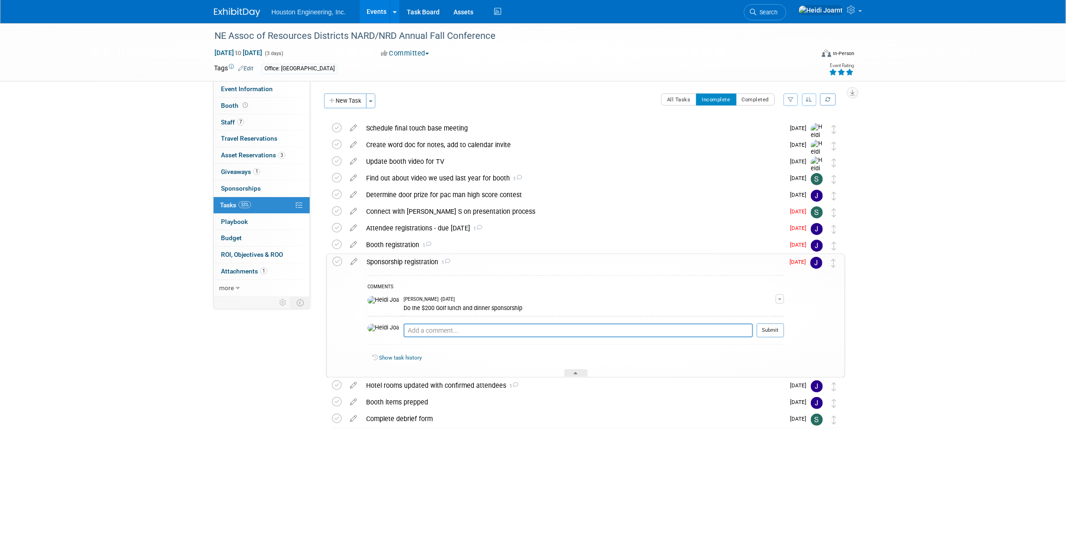
click at [541, 266] on div "Sponsorship registration 1" at bounding box center [573, 262] width 422 height 16
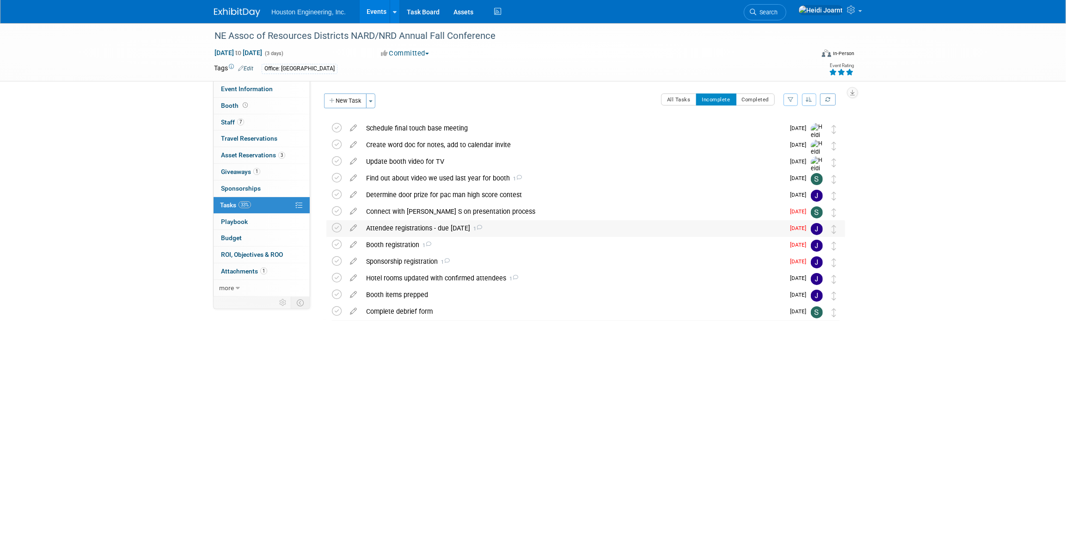
click at [564, 232] on div "Attendee registrations - due [DATE] 1" at bounding box center [573, 228] width 423 height 16
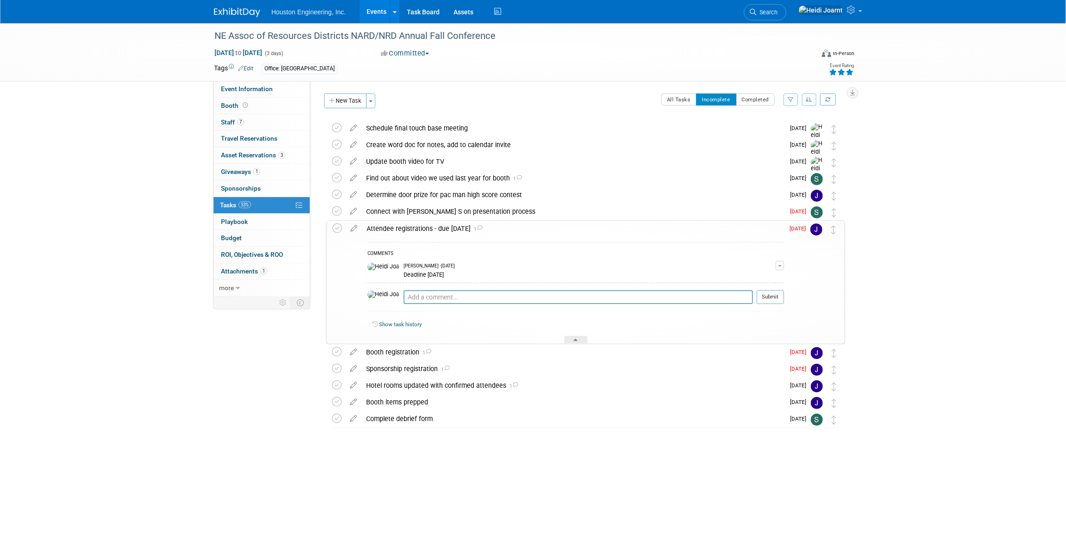
click at [564, 232] on div "Attendee registrations - due [DATE] 1" at bounding box center [573, 229] width 422 height 16
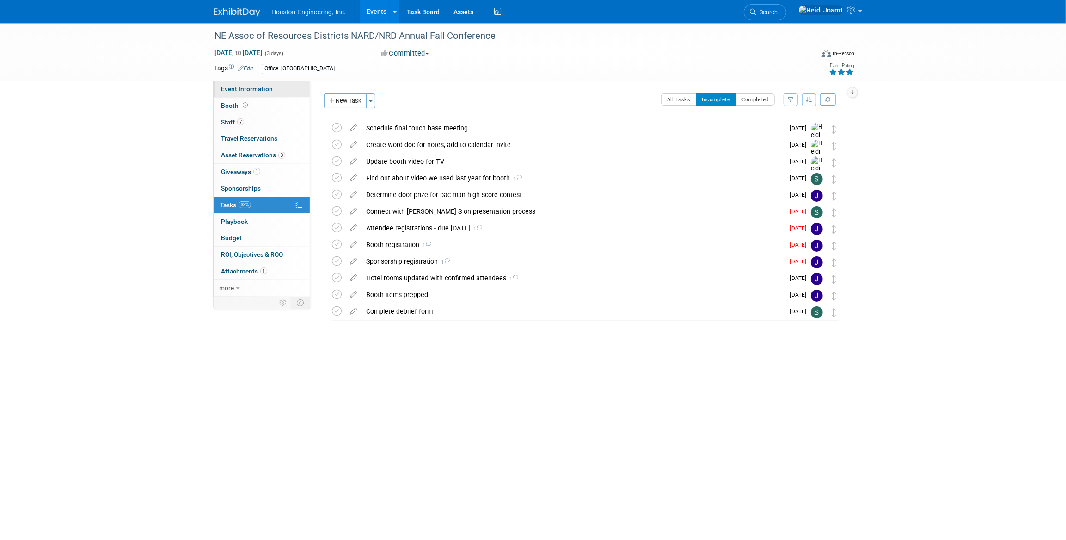
click at [259, 88] on span "Event Information" at bounding box center [247, 88] width 52 height 7
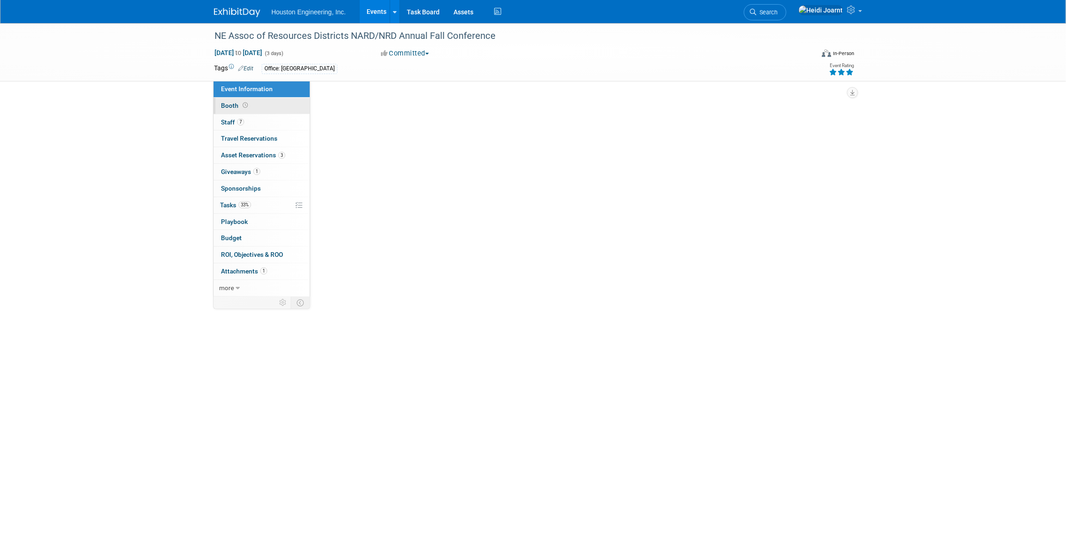
select select "2 - Post KO/Active Planning"
select select "Pending"
select select "Water Resources"
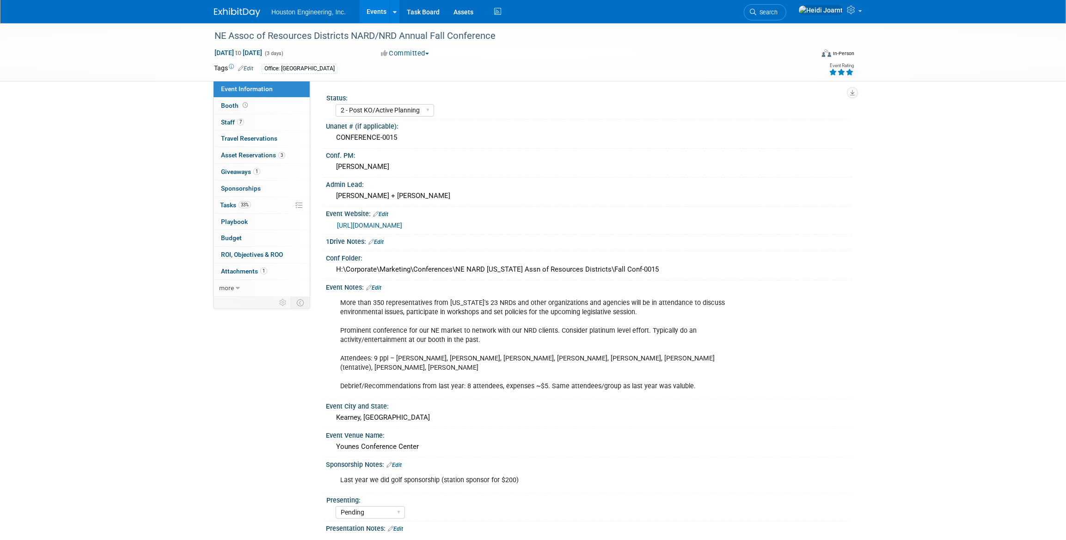
click at [402, 225] on link "[URL][DOMAIN_NAME]" at bounding box center [369, 225] width 65 height 7
click at [409, 15] on link "Task Board" at bounding box center [423, 11] width 47 height 23
